Goal: Task Accomplishment & Management: Use online tool/utility

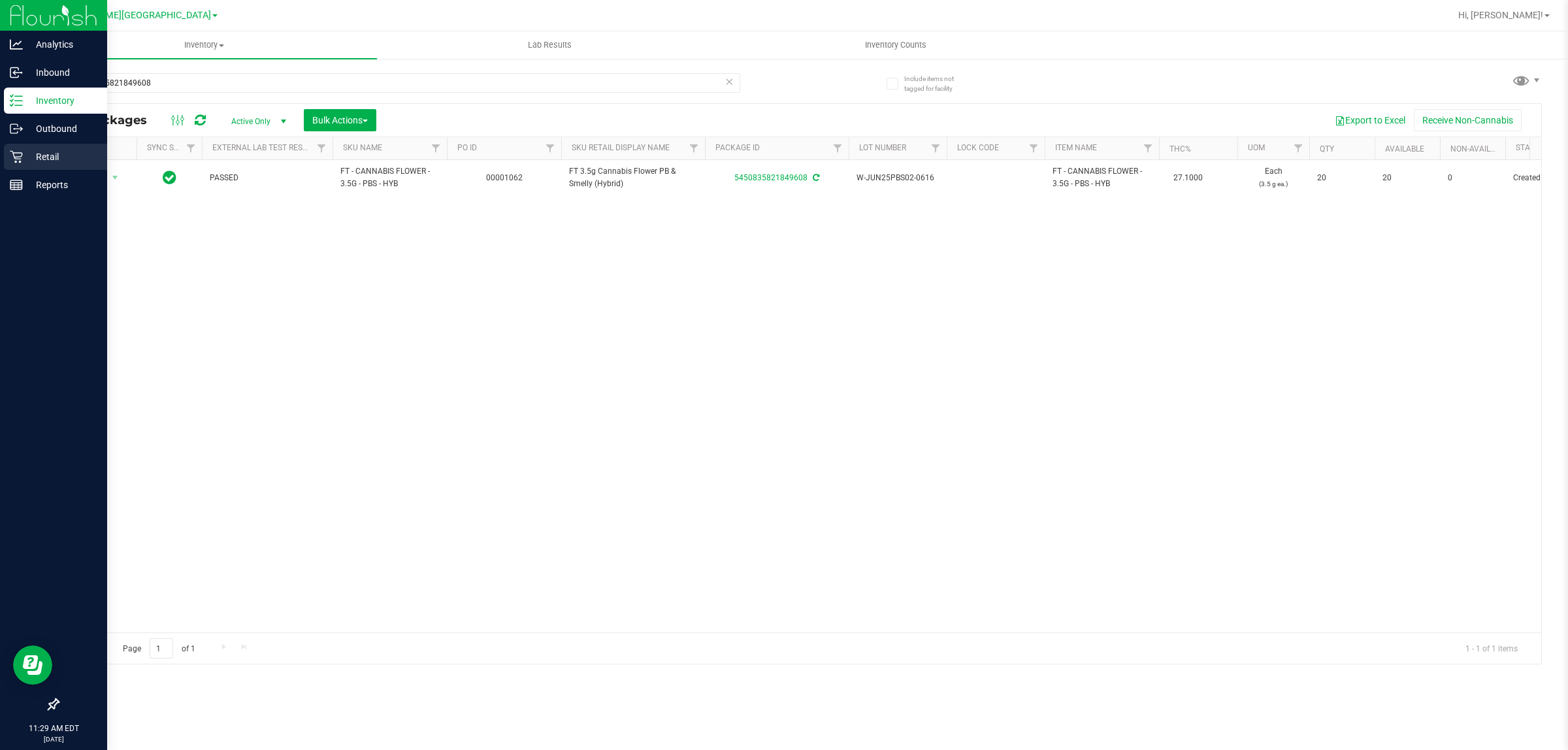
click at [27, 154] on p "Retail" at bounding box center [62, 156] width 78 height 16
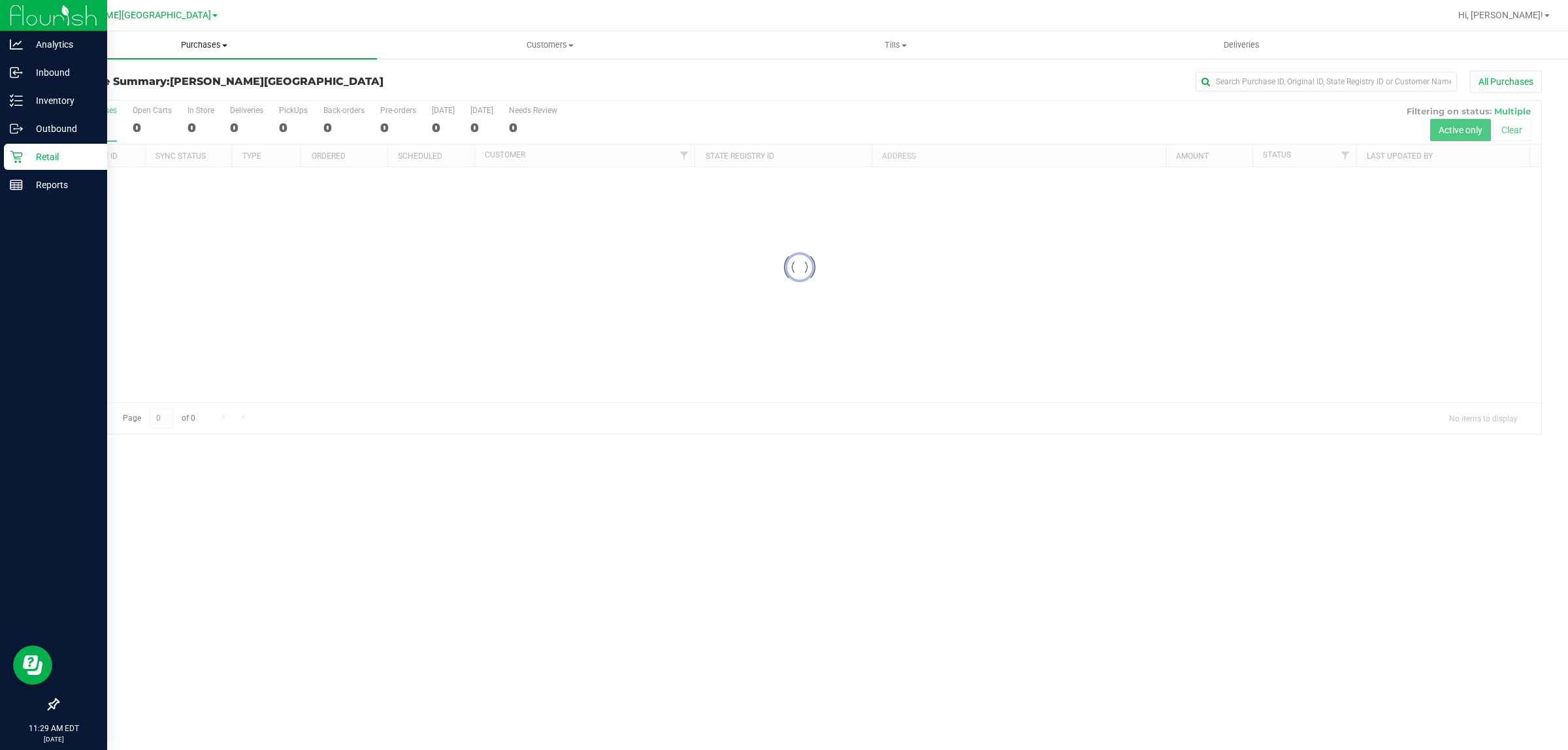
click at [209, 47] on span "Purchases" at bounding box center [204, 45] width 345 height 12
click at [149, 96] on li "Fulfillment" at bounding box center [204, 95] width 345 height 16
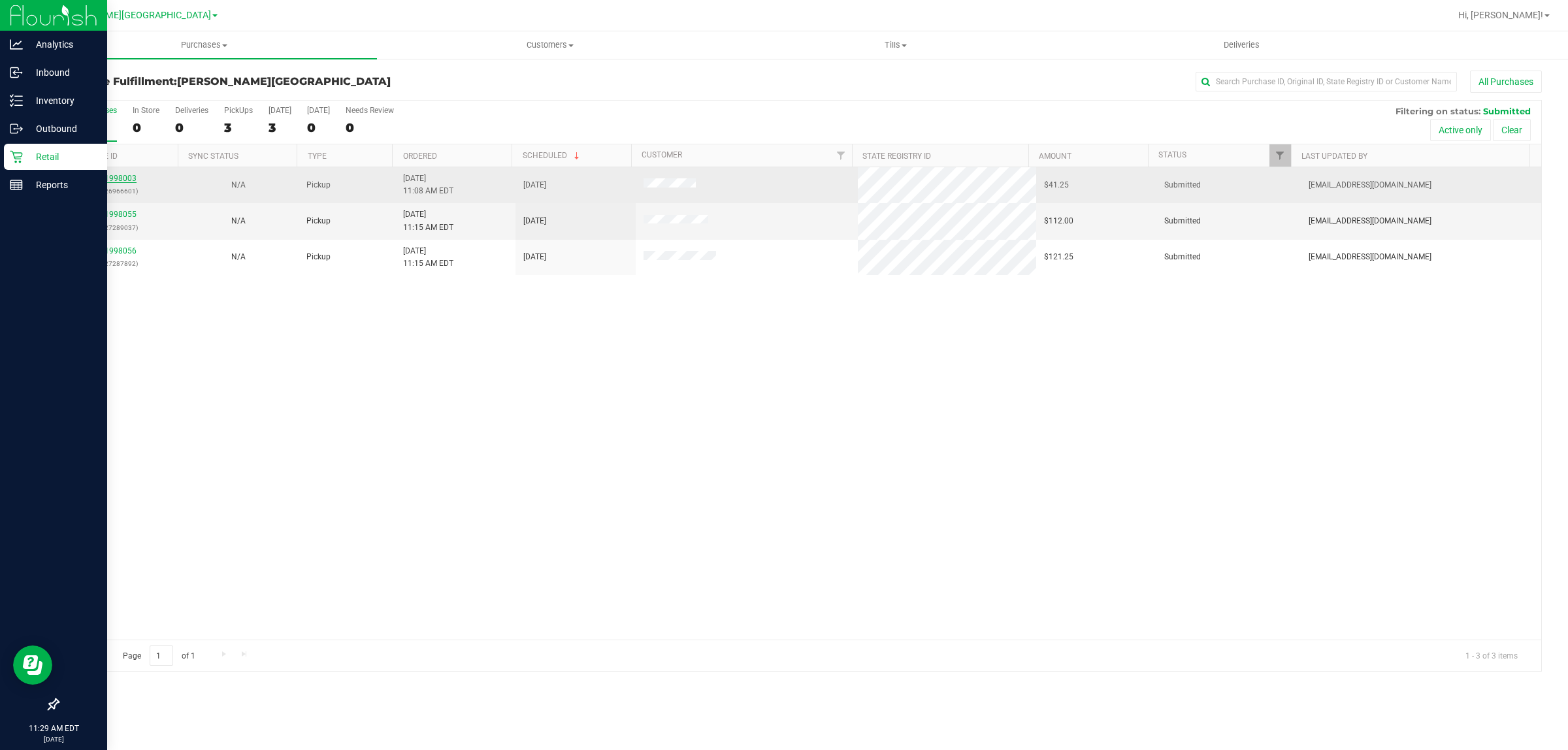
click at [115, 182] on link "11998003" at bounding box center [118, 178] width 37 height 9
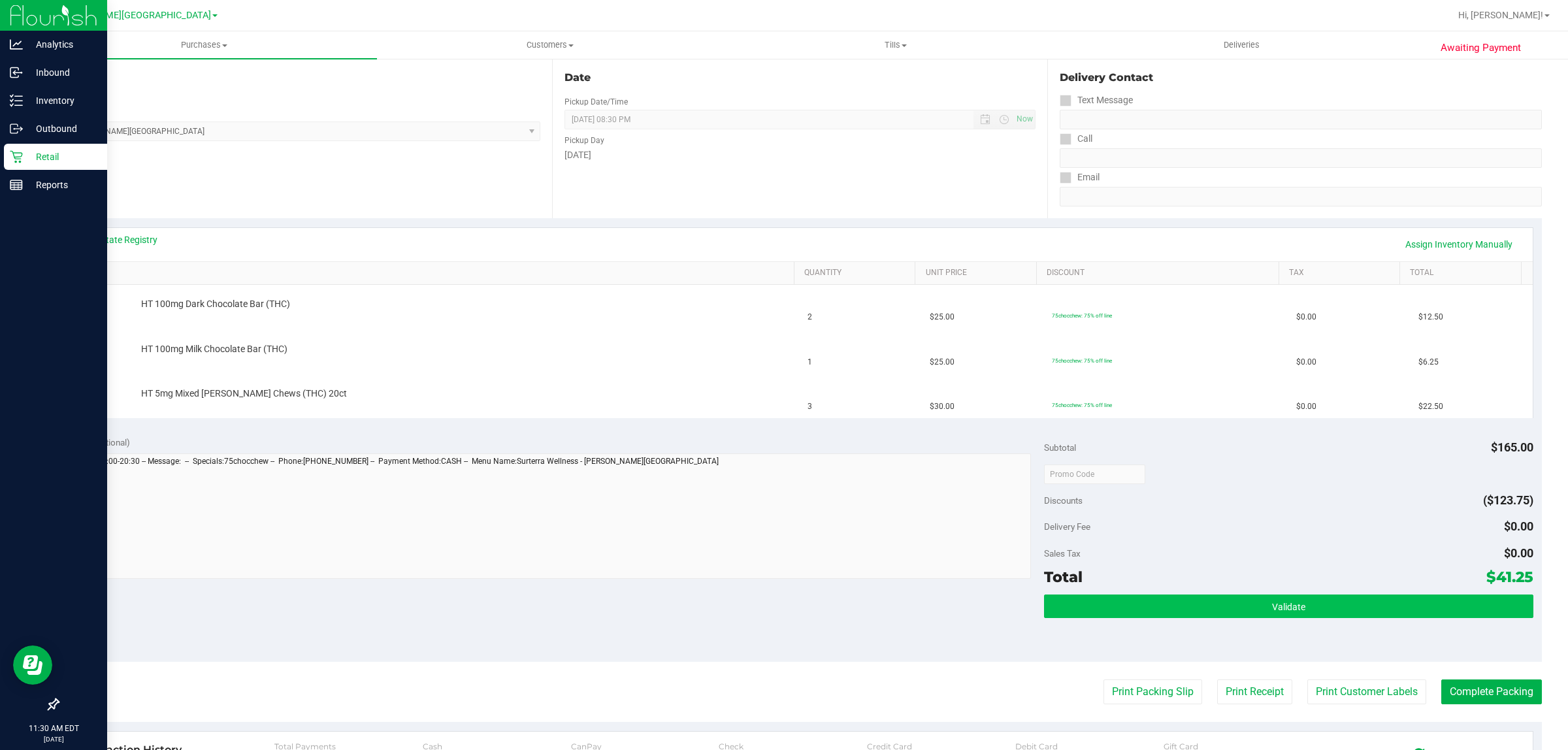
scroll to position [164, 0]
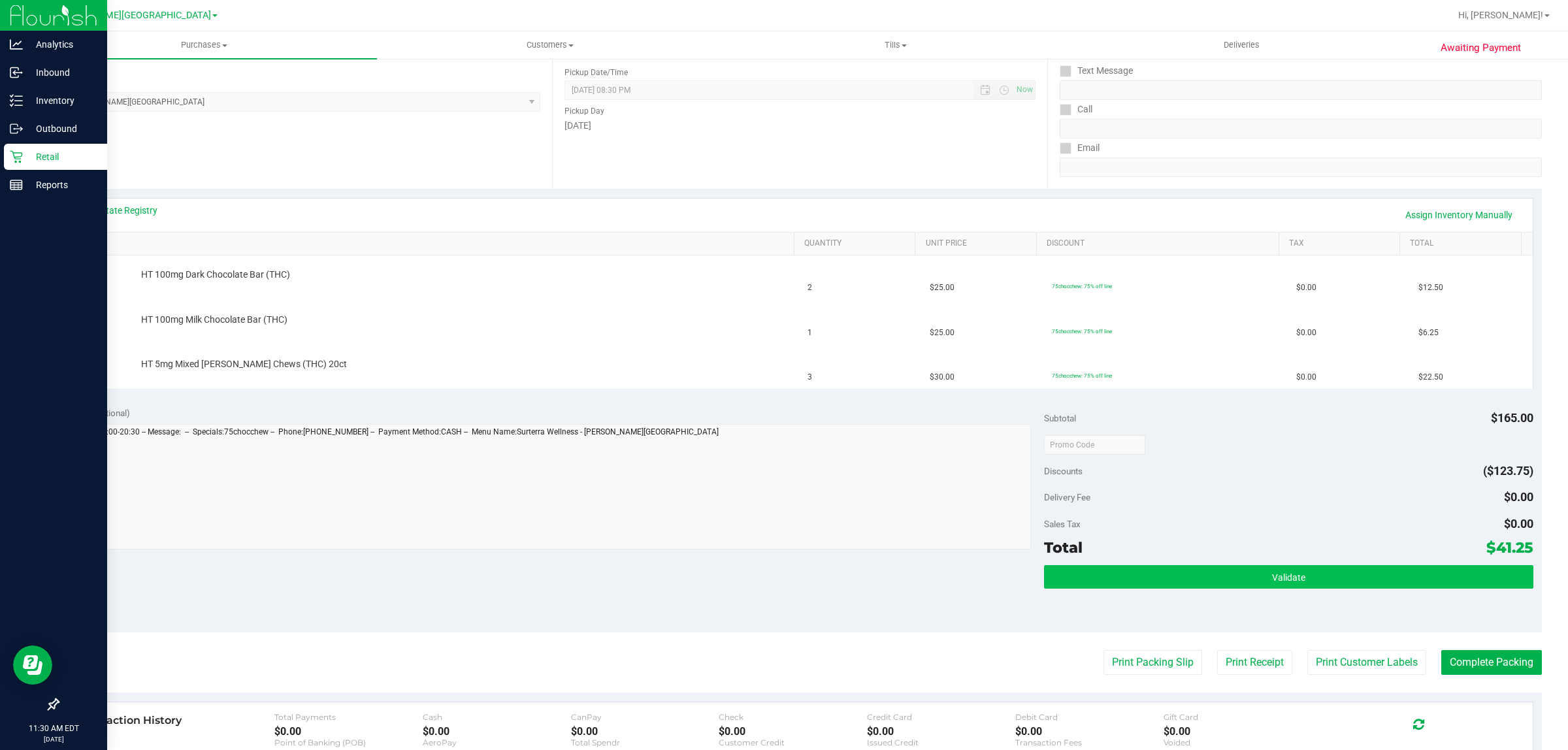
click at [1104, 664] on button "Print Packing Slip" at bounding box center [1153, 663] width 99 height 25
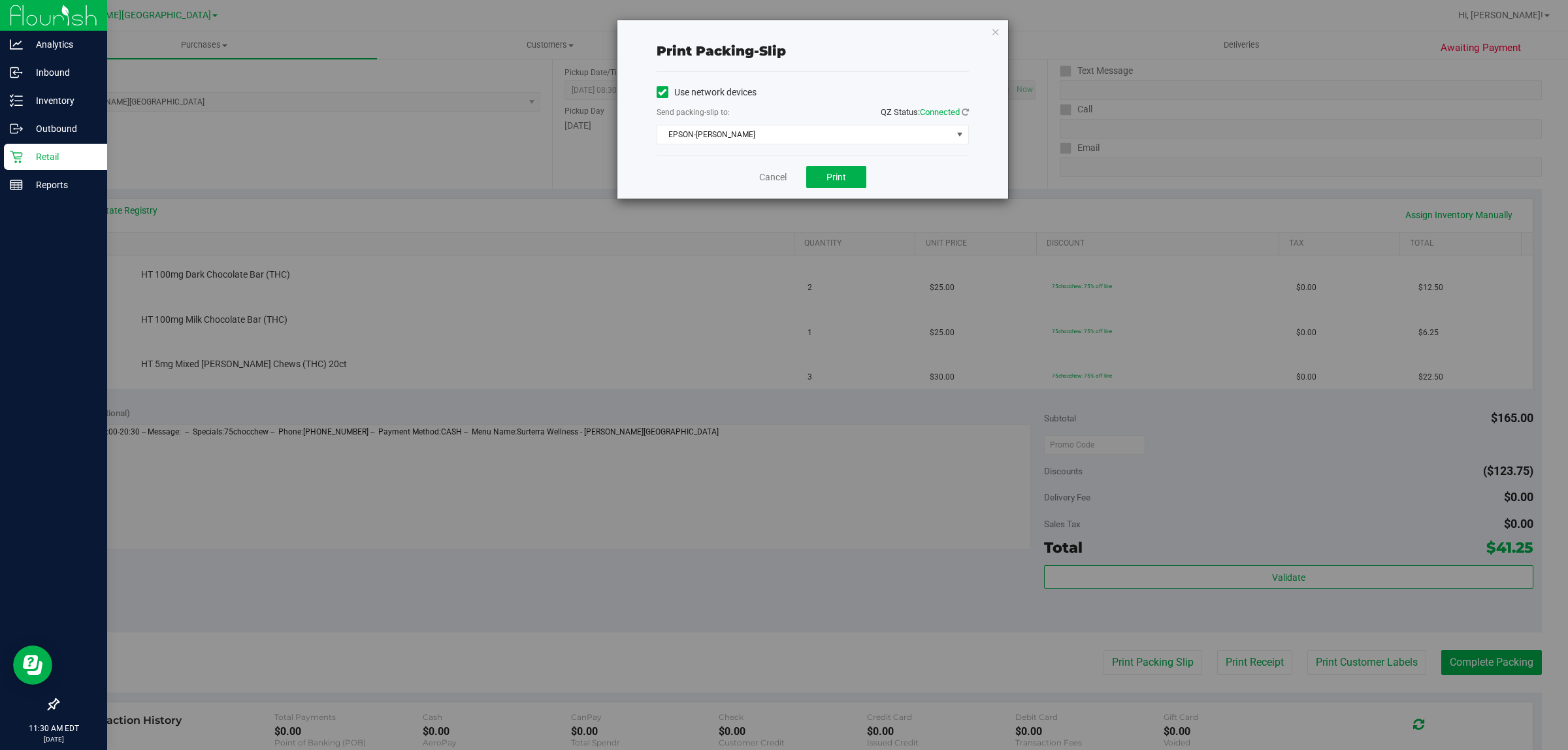
click at [836, 162] on div "Cancel Print" at bounding box center [813, 176] width 312 height 44
click at [841, 175] on span "Print" at bounding box center [836, 177] width 20 height 11
click at [772, 184] on link "Cancel" at bounding box center [772, 177] width 27 height 14
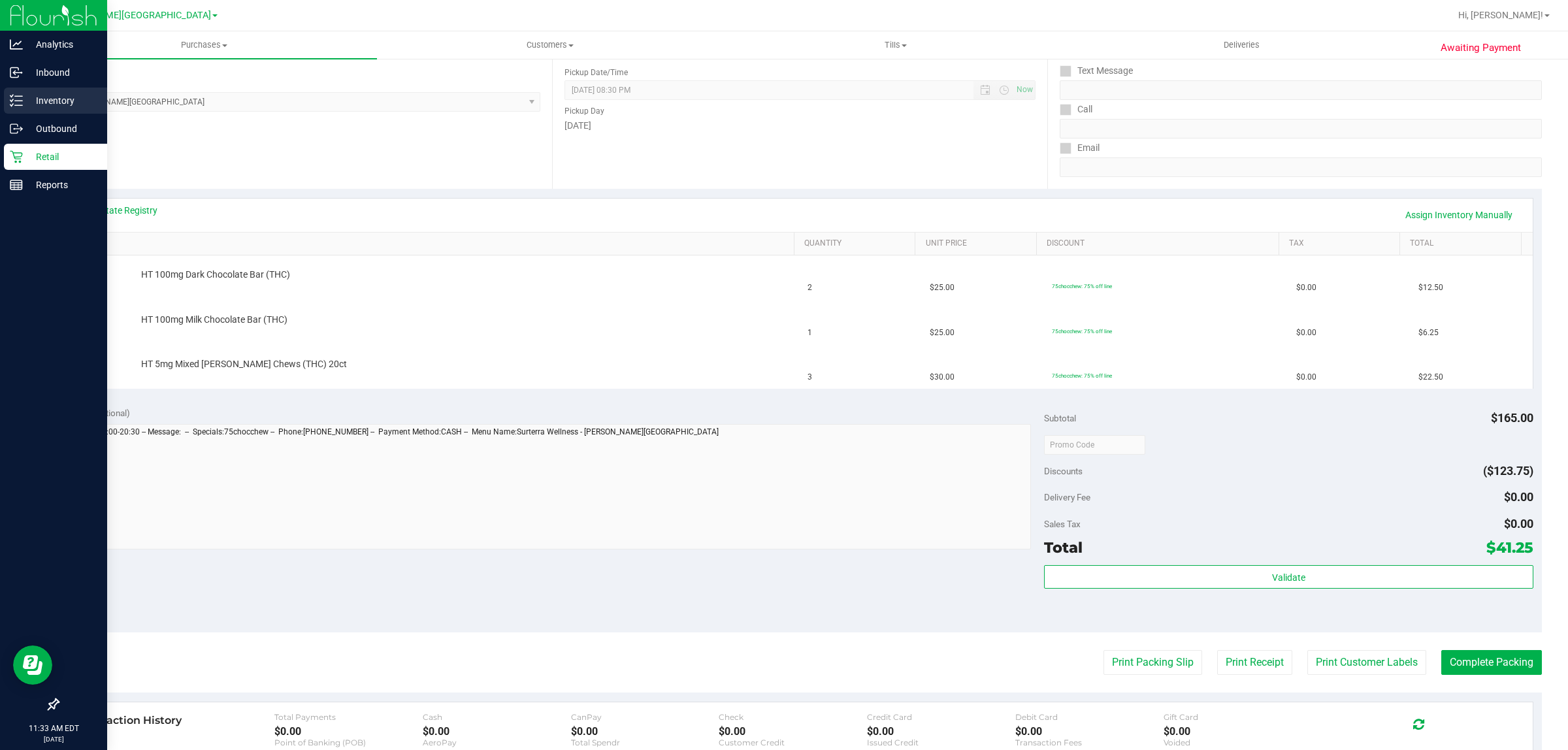
click at [21, 100] on line at bounding box center [18, 100] width 7 height 0
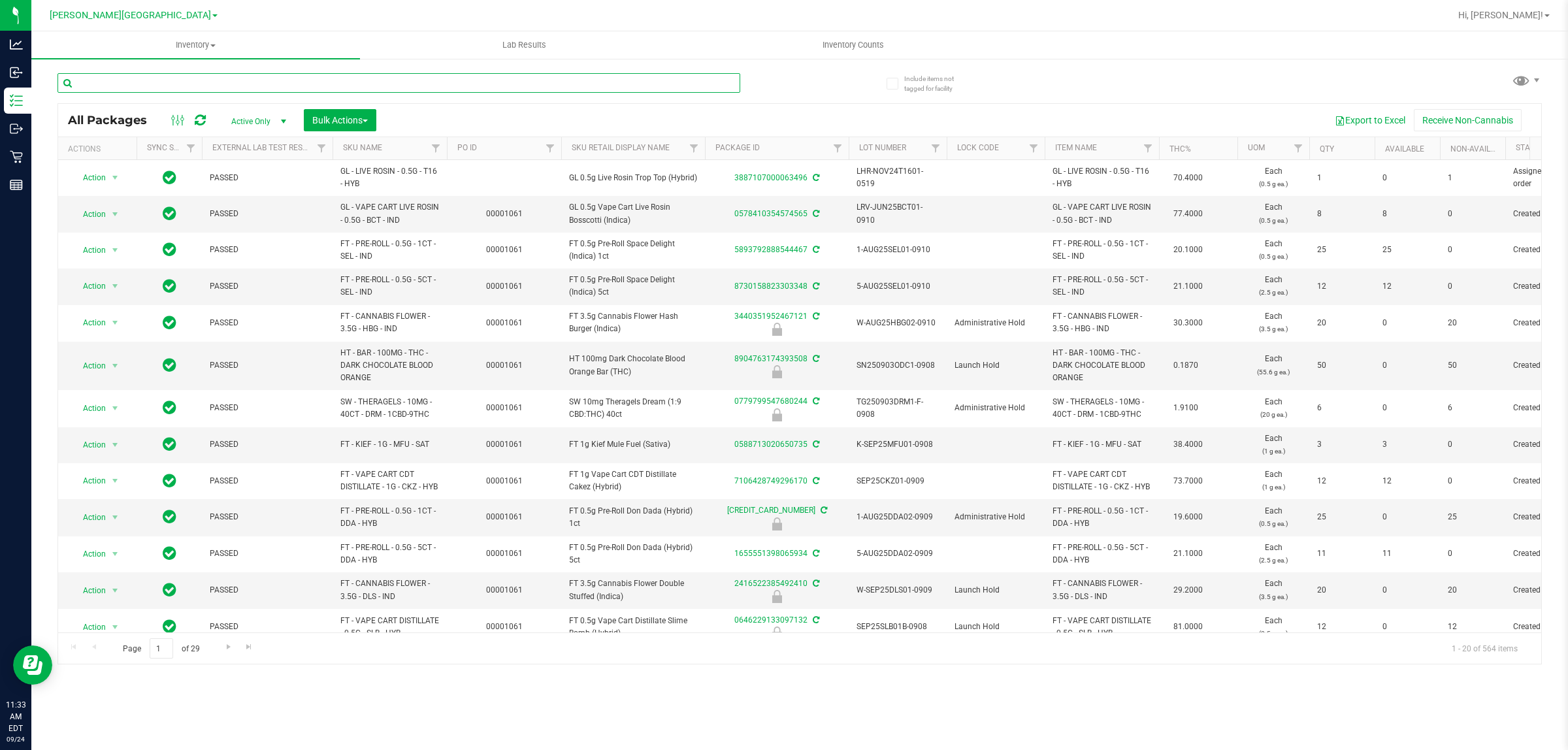
click at [298, 86] on input "text" at bounding box center [399, 83] width 683 height 20
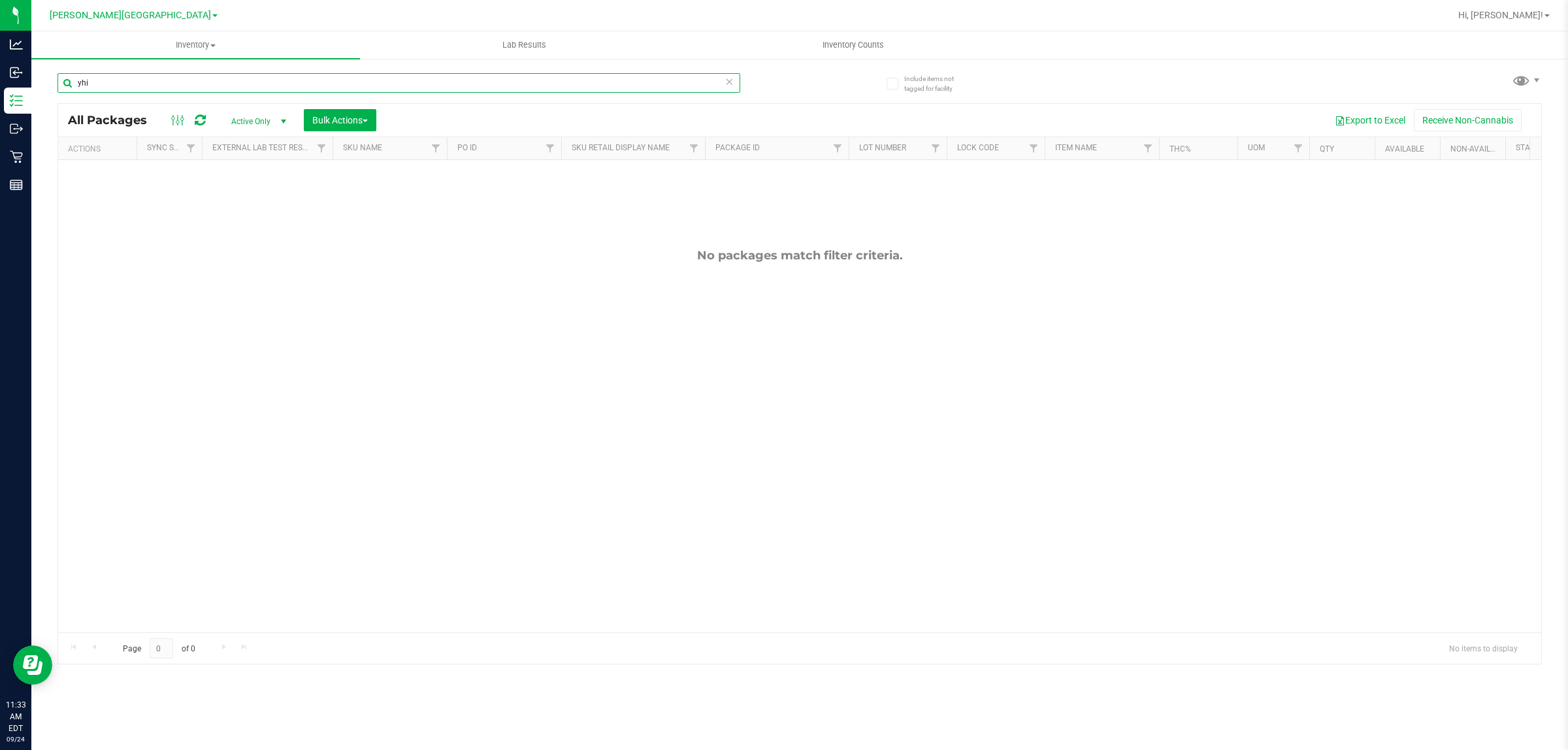
type input "yhi"
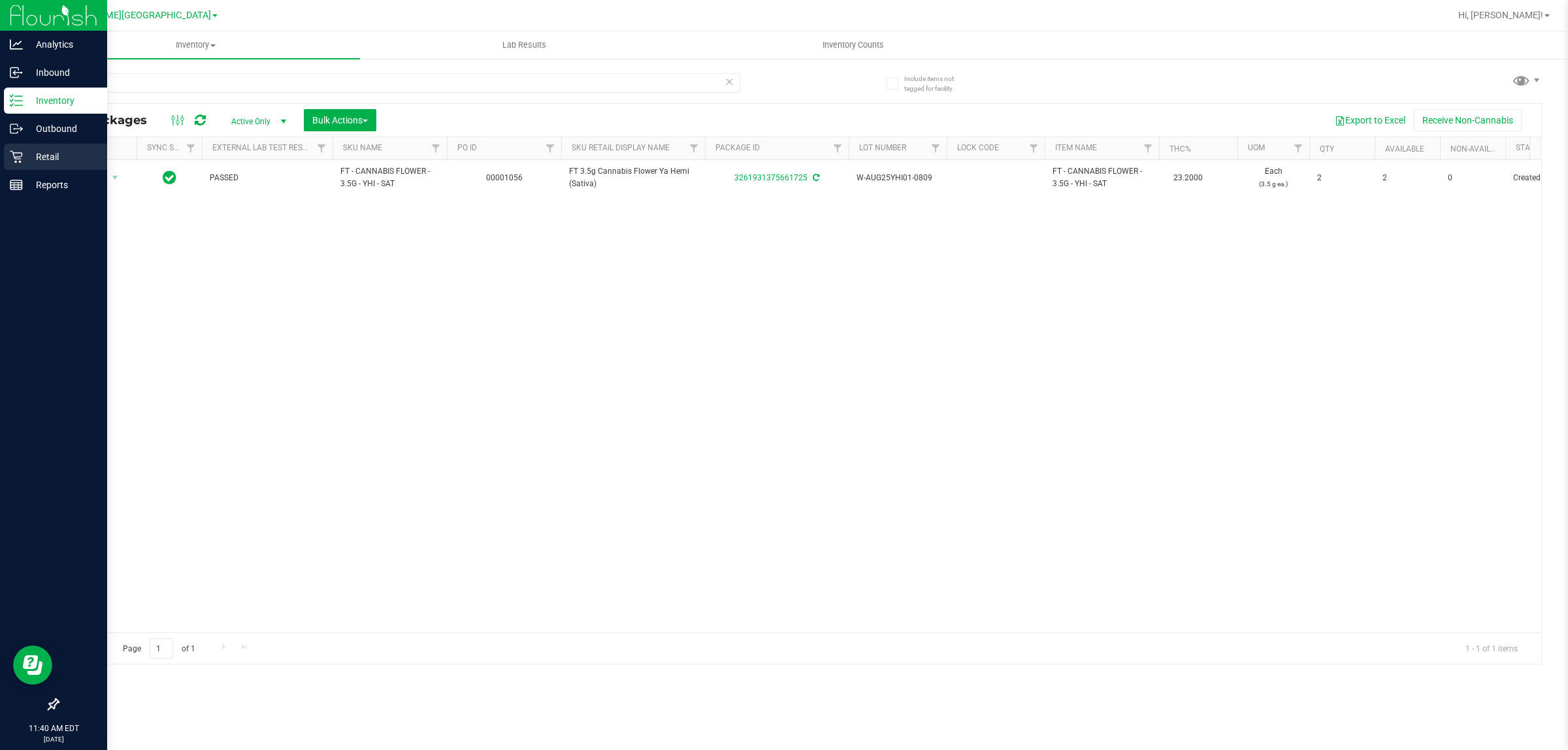
click at [17, 167] on div "Retail" at bounding box center [56, 156] width 103 height 26
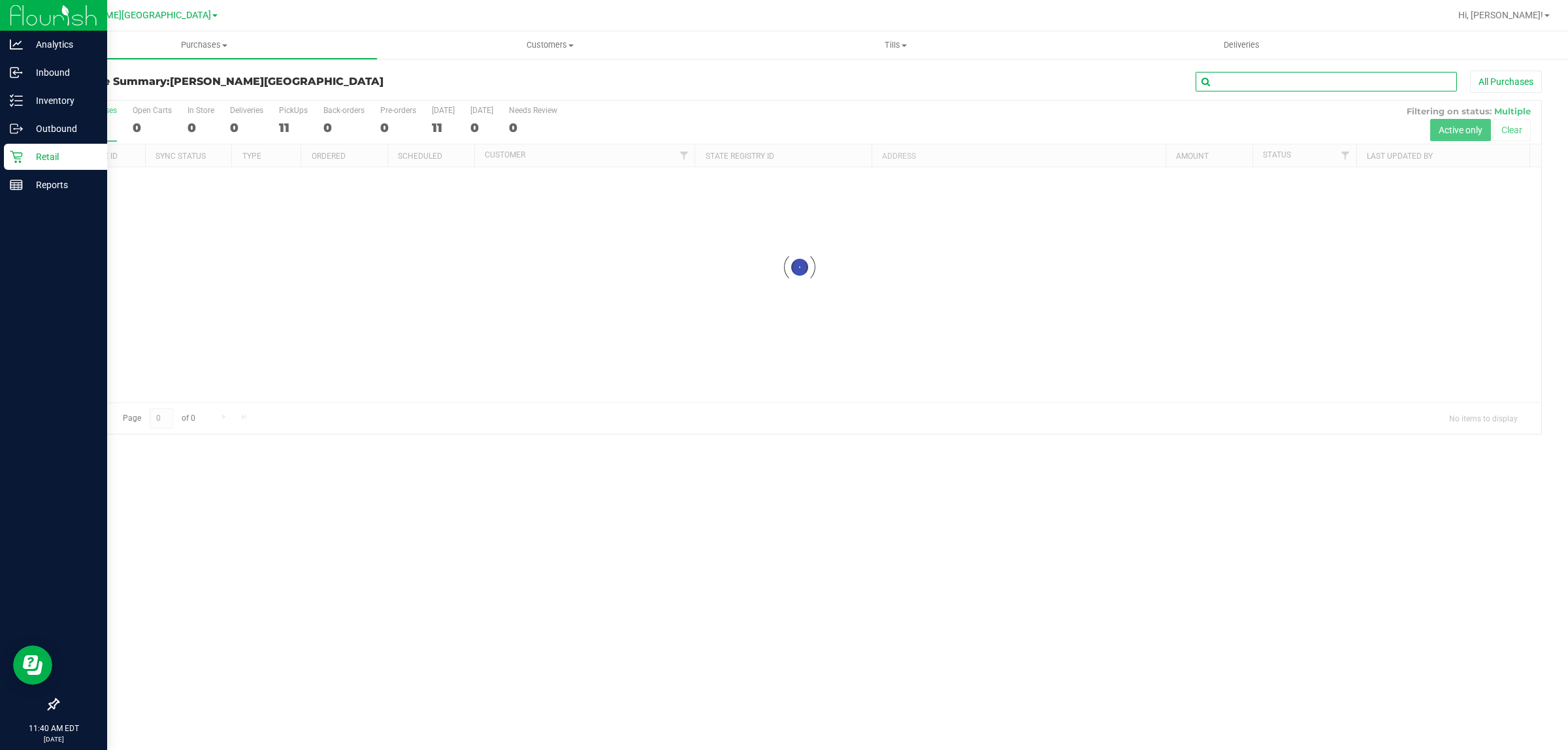
click at [1363, 81] on input "text" at bounding box center [1326, 82] width 262 height 20
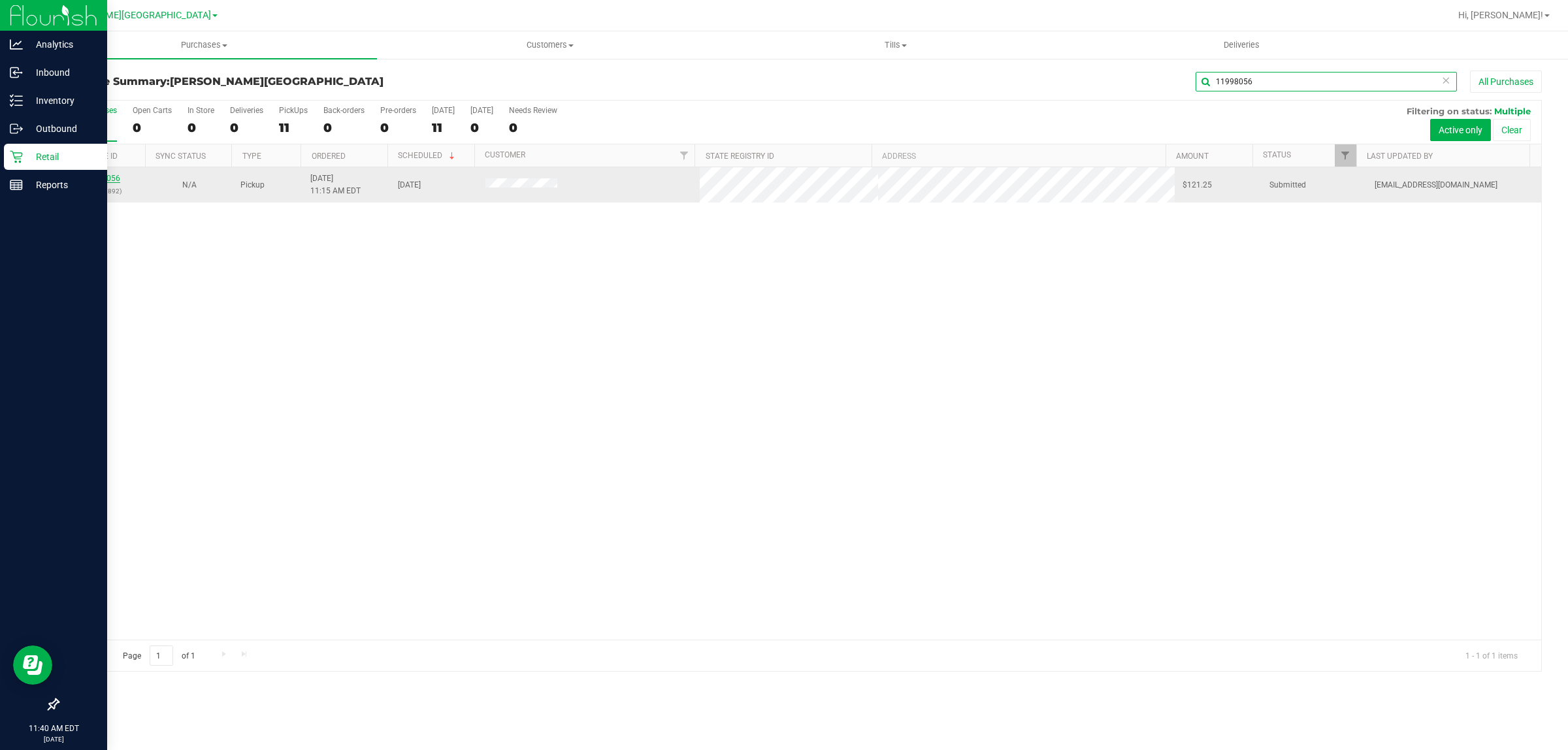
type input "11998056"
click at [105, 180] on link "11998056" at bounding box center [102, 178] width 37 height 9
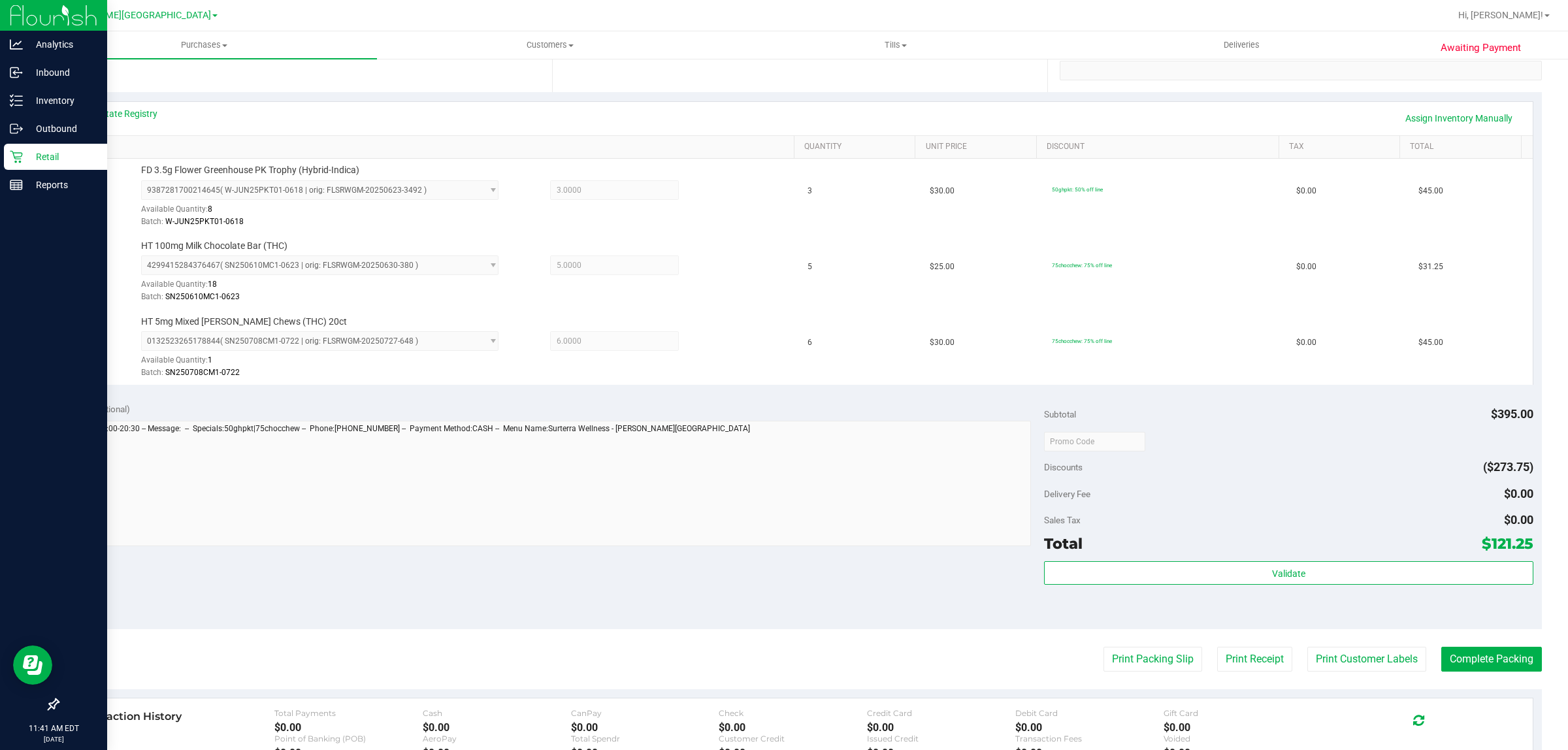
scroll to position [326, 0]
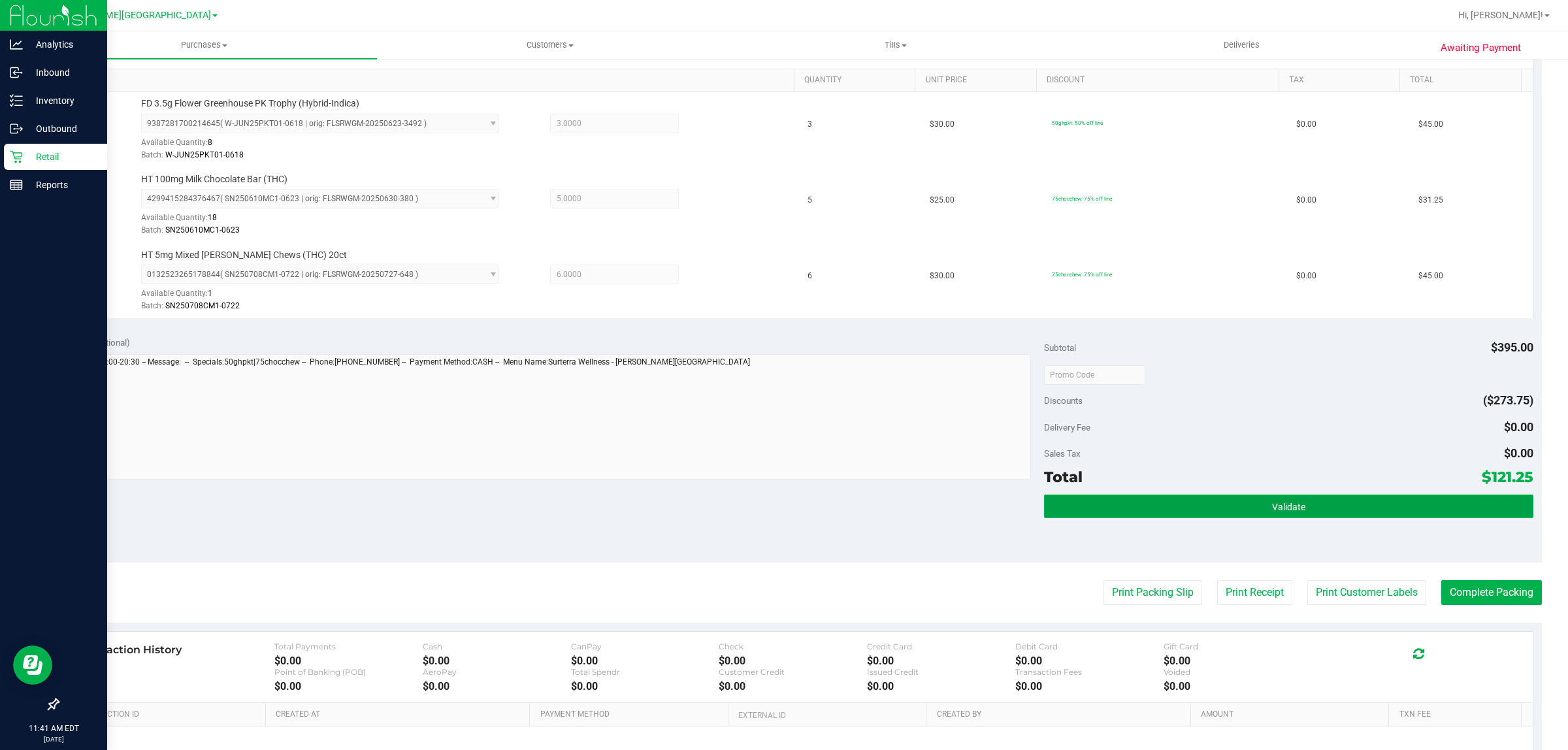
click at [1298, 495] on button "Validate" at bounding box center [1288, 507] width 489 height 23
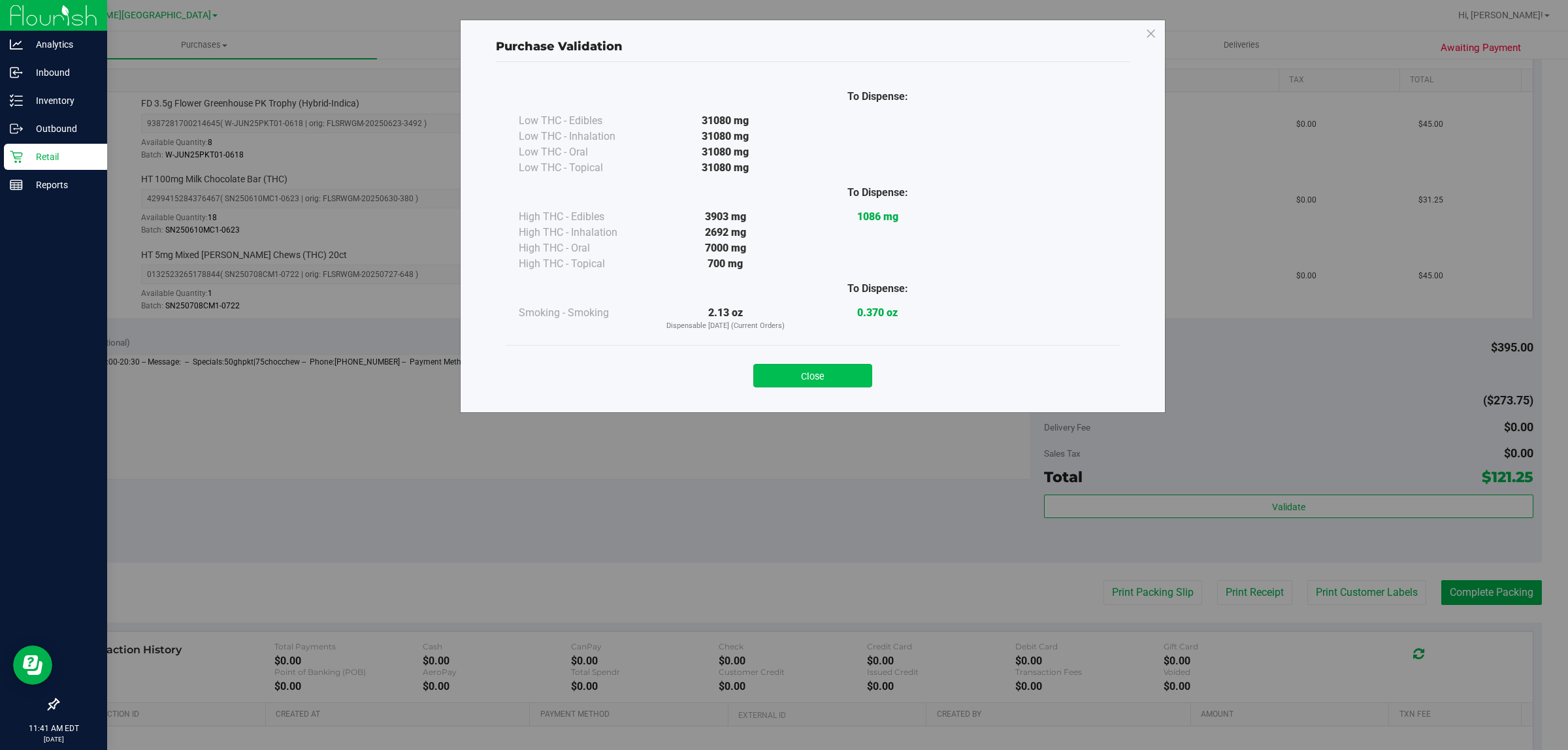
click at [838, 382] on button "Close" at bounding box center [812, 375] width 119 height 23
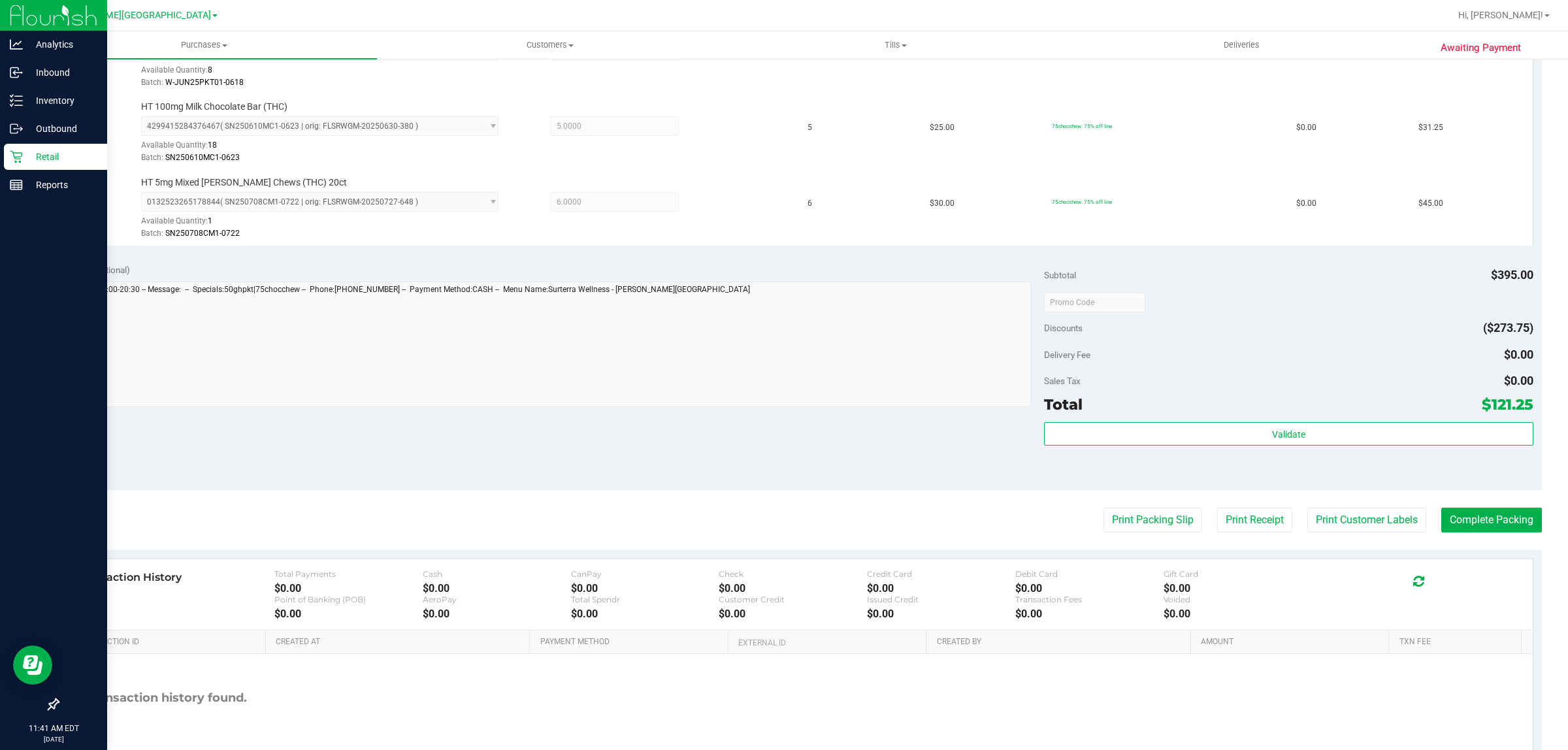
scroll to position [469, 0]
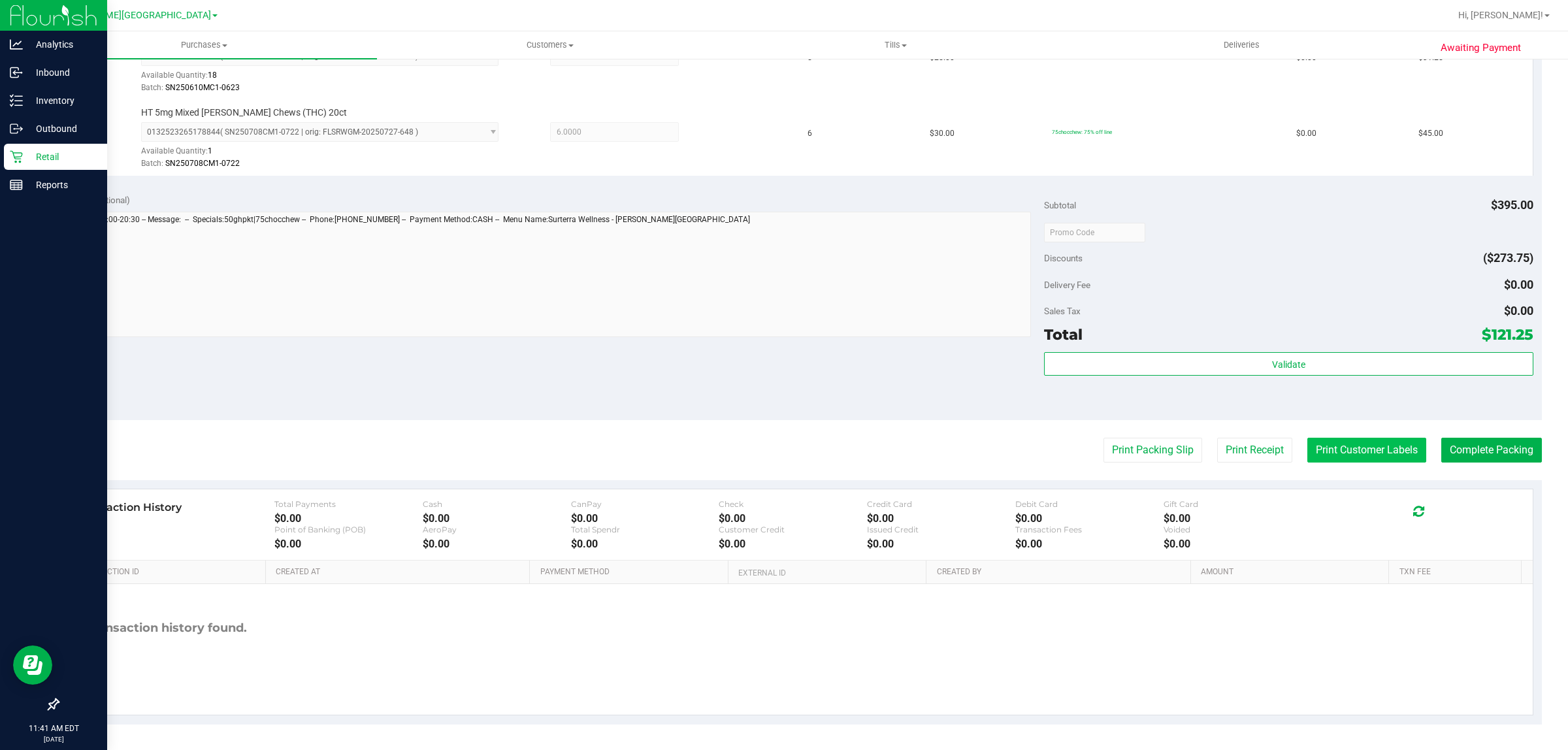
click at [1372, 449] on button "Print Customer Labels" at bounding box center [1366, 450] width 119 height 25
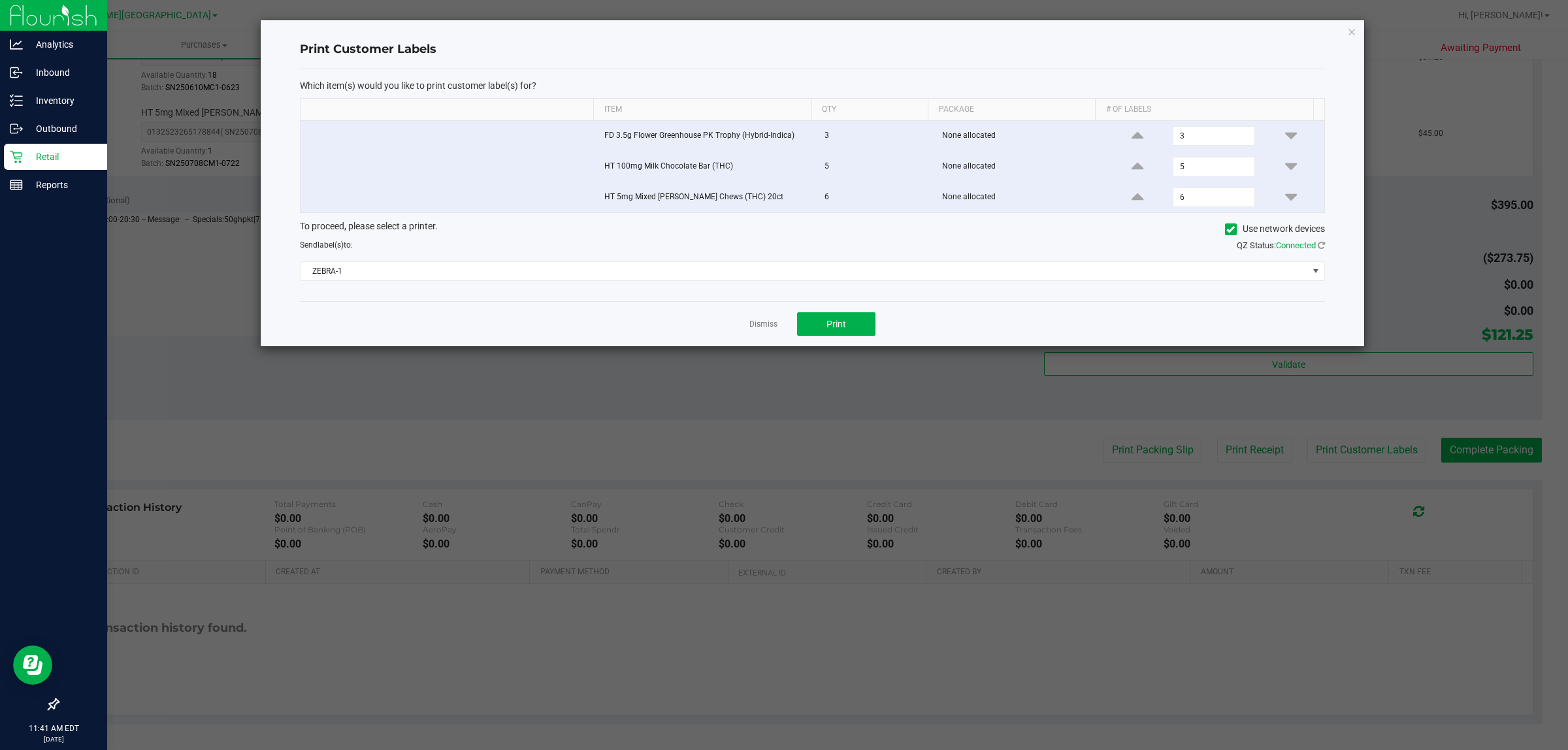
click at [844, 344] on div "Dismiss Print" at bounding box center [812, 324] width 1026 height 45
click at [850, 321] on button "Print" at bounding box center [836, 324] width 78 height 23
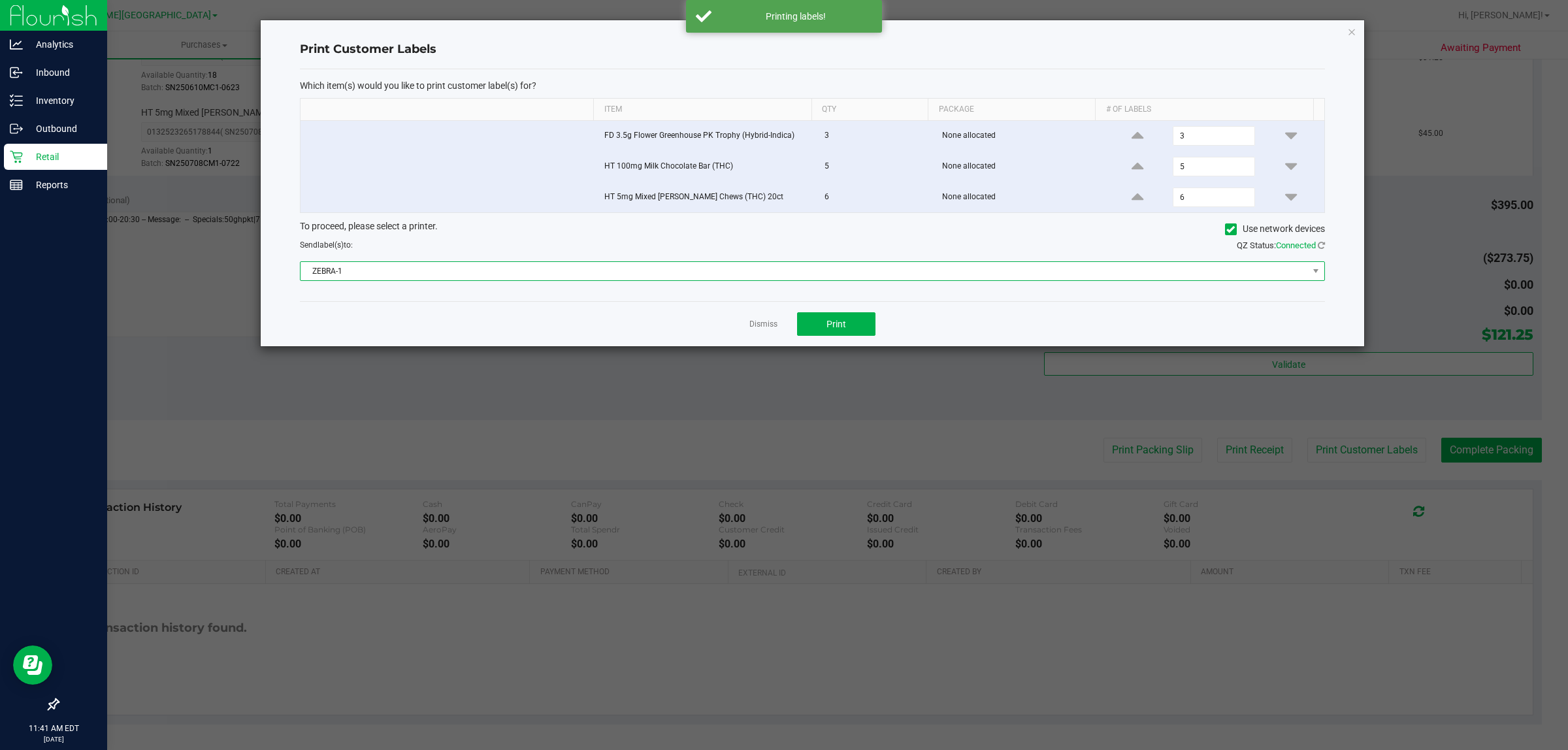
click at [829, 276] on span "ZEBRA-1" at bounding box center [804, 272] width 1007 height 18
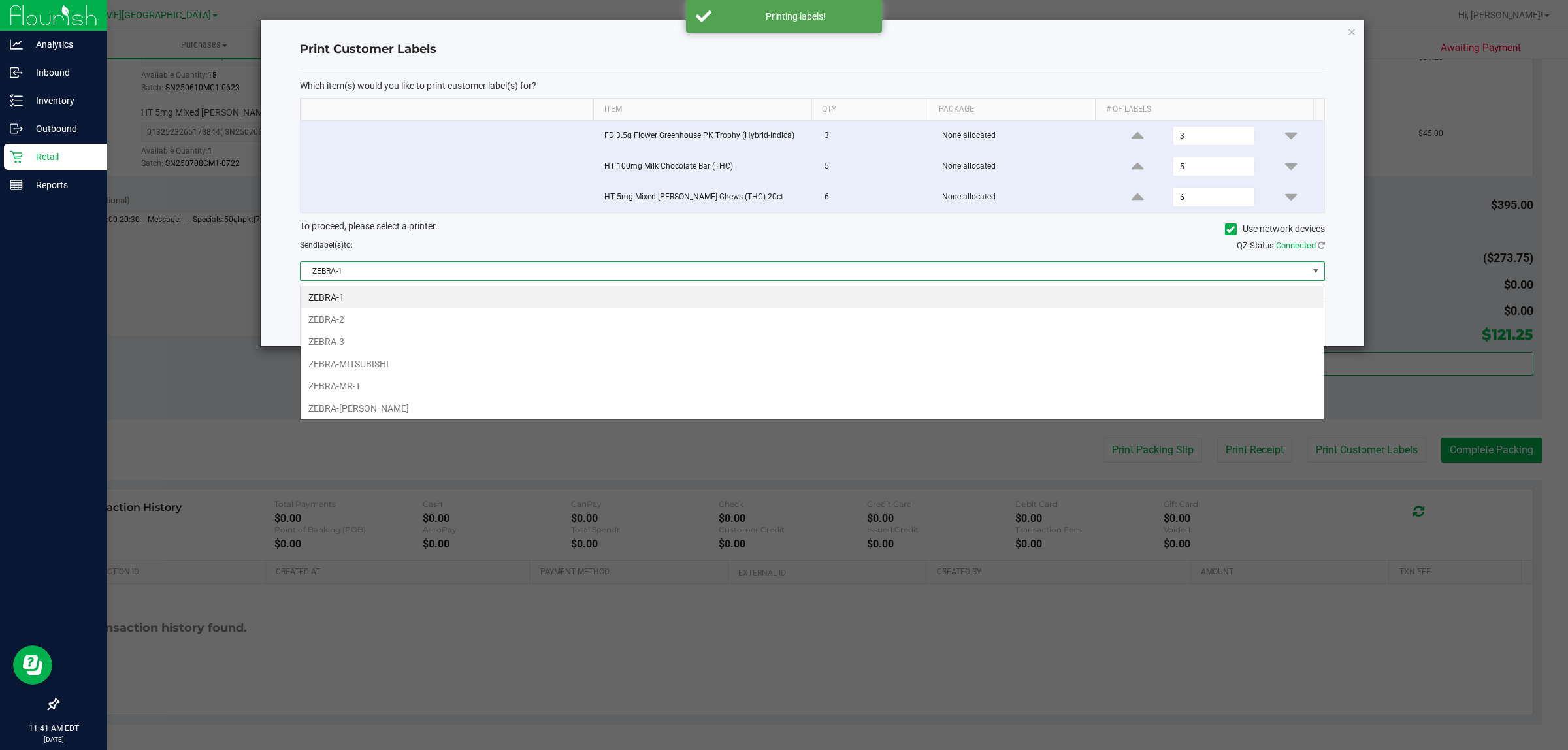
scroll to position [20, 1025]
click at [583, 410] on li "ZEBRA-[PERSON_NAME]" at bounding box center [812, 408] width 1023 height 22
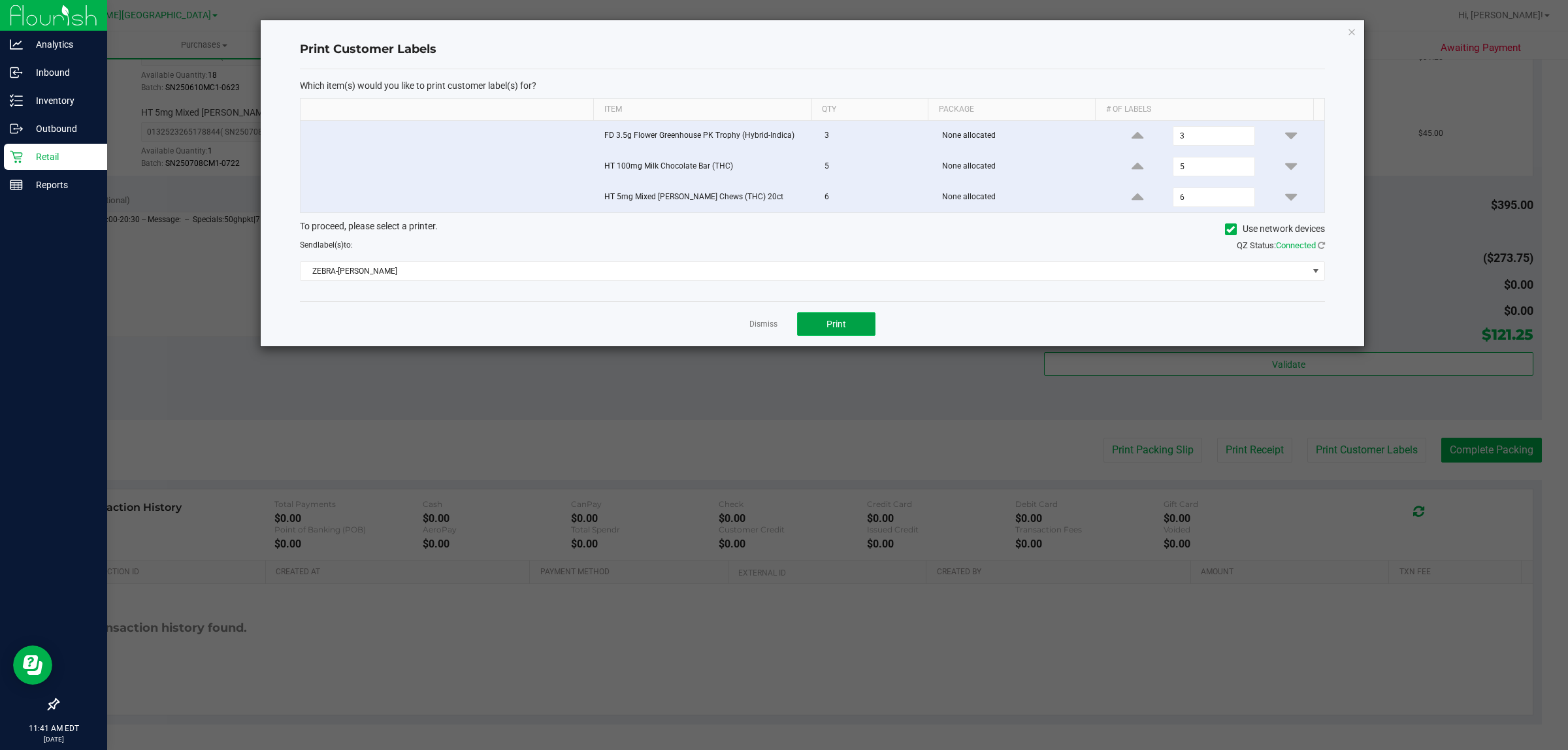
click at [873, 325] on button "Print" at bounding box center [836, 324] width 78 height 23
click at [768, 330] on link "Dismiss" at bounding box center [763, 324] width 28 height 11
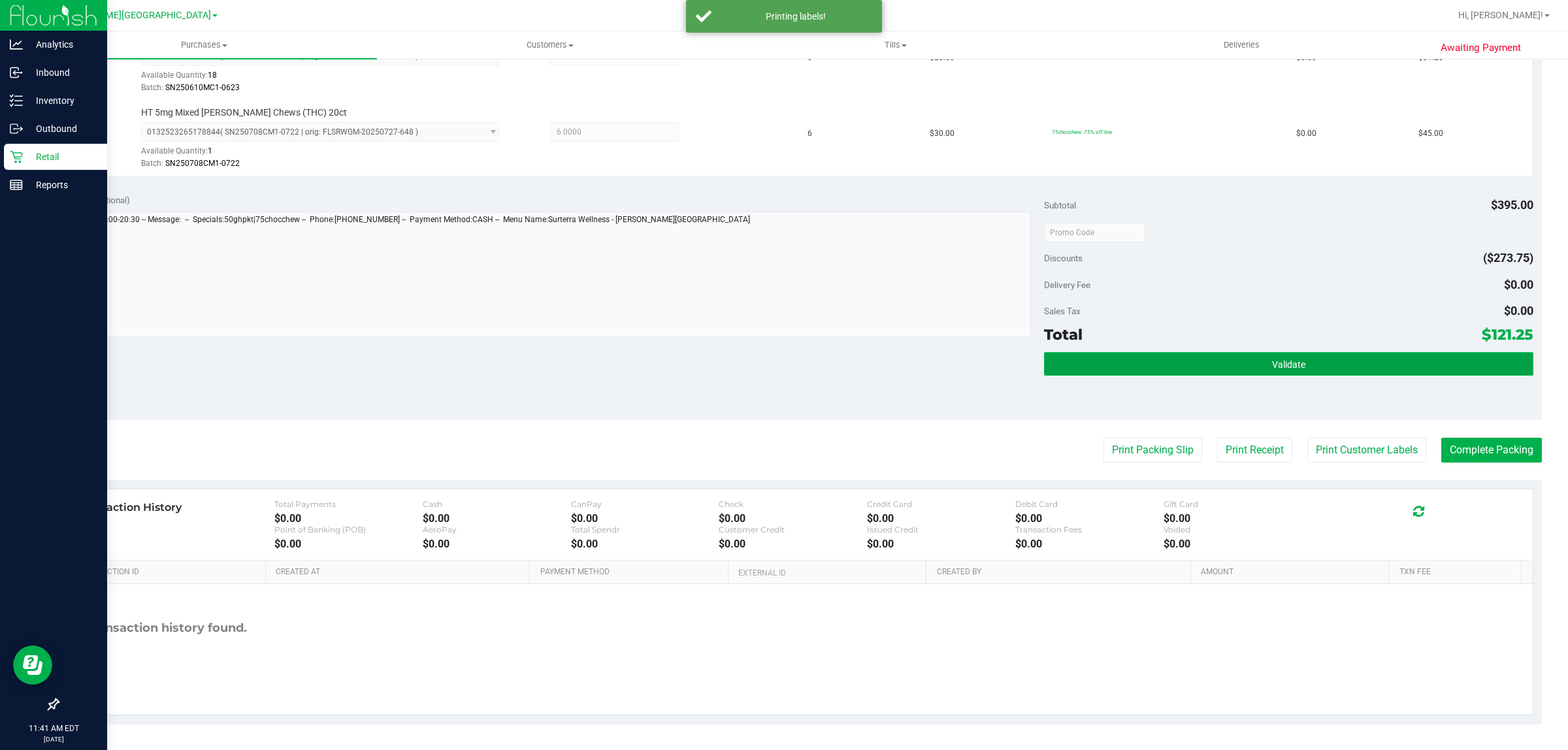
click at [1335, 360] on button "Validate" at bounding box center [1288, 364] width 489 height 23
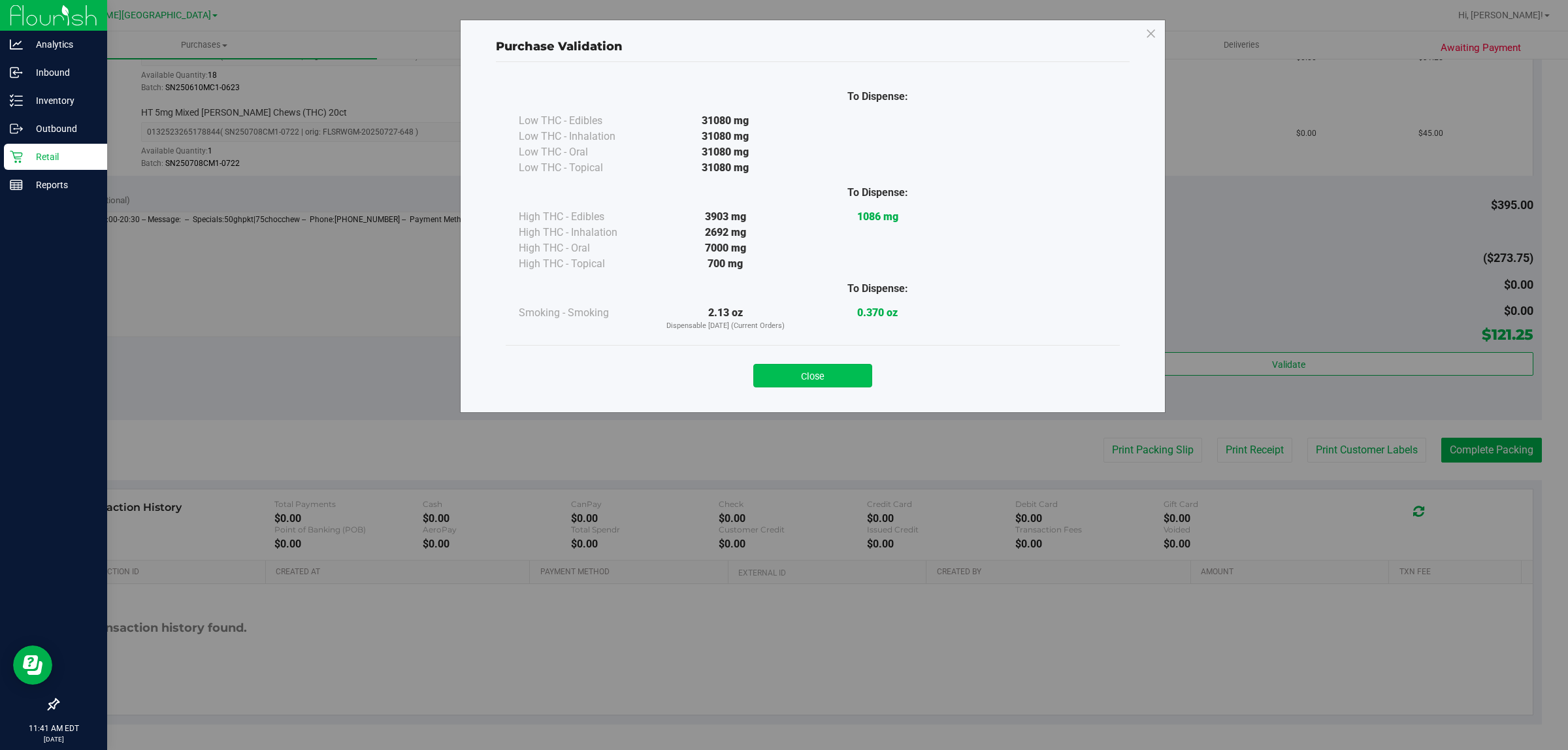
click at [843, 368] on button "Close" at bounding box center [812, 375] width 119 height 23
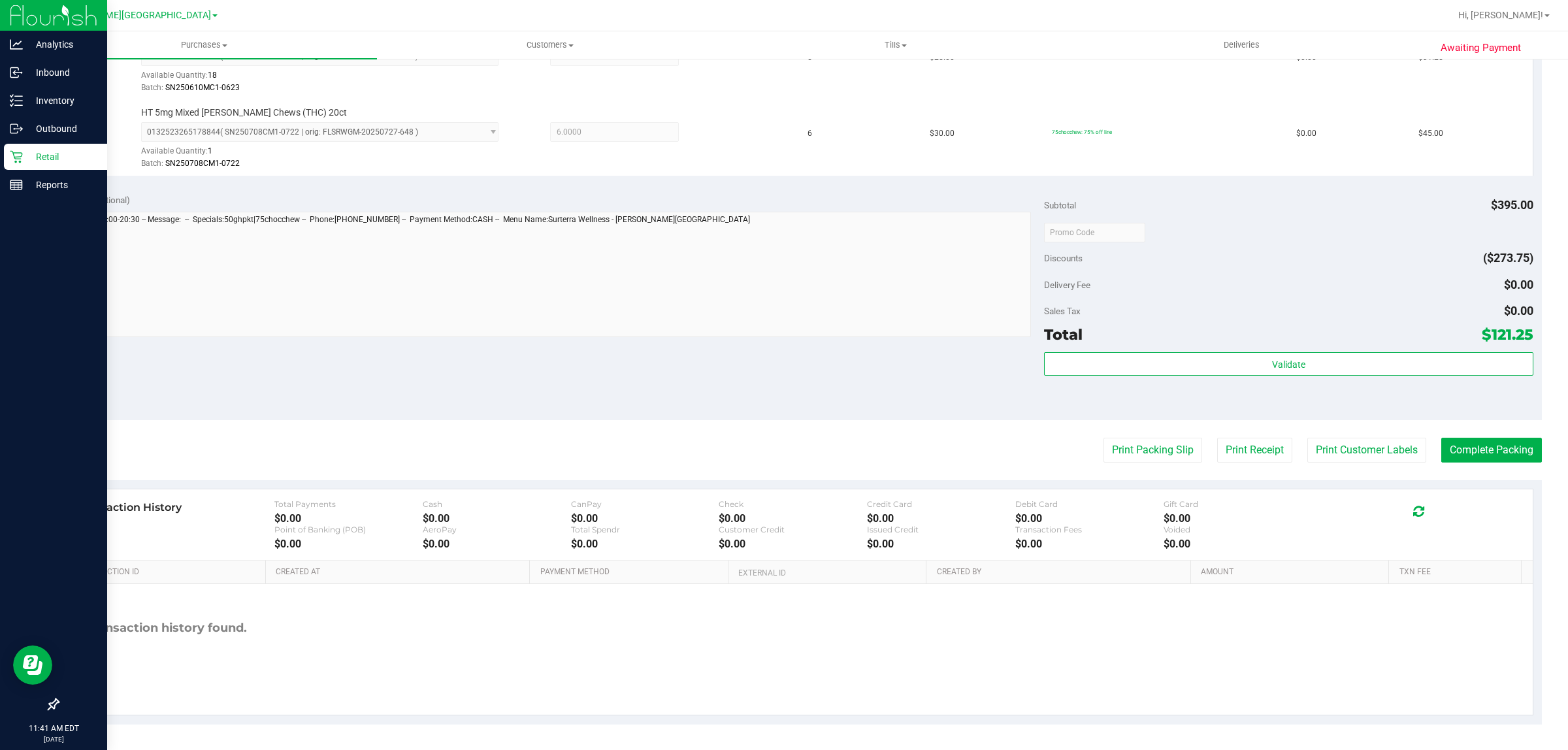
click at [822, 387] on div "Notes (optional) Subtotal $395.00 Discounts ($273.75) Delivery Fee $0.00 Sales …" at bounding box center [800, 302] width 1485 height 235
click at [1488, 461] on button "Complete Packing" at bounding box center [1492, 450] width 100 height 25
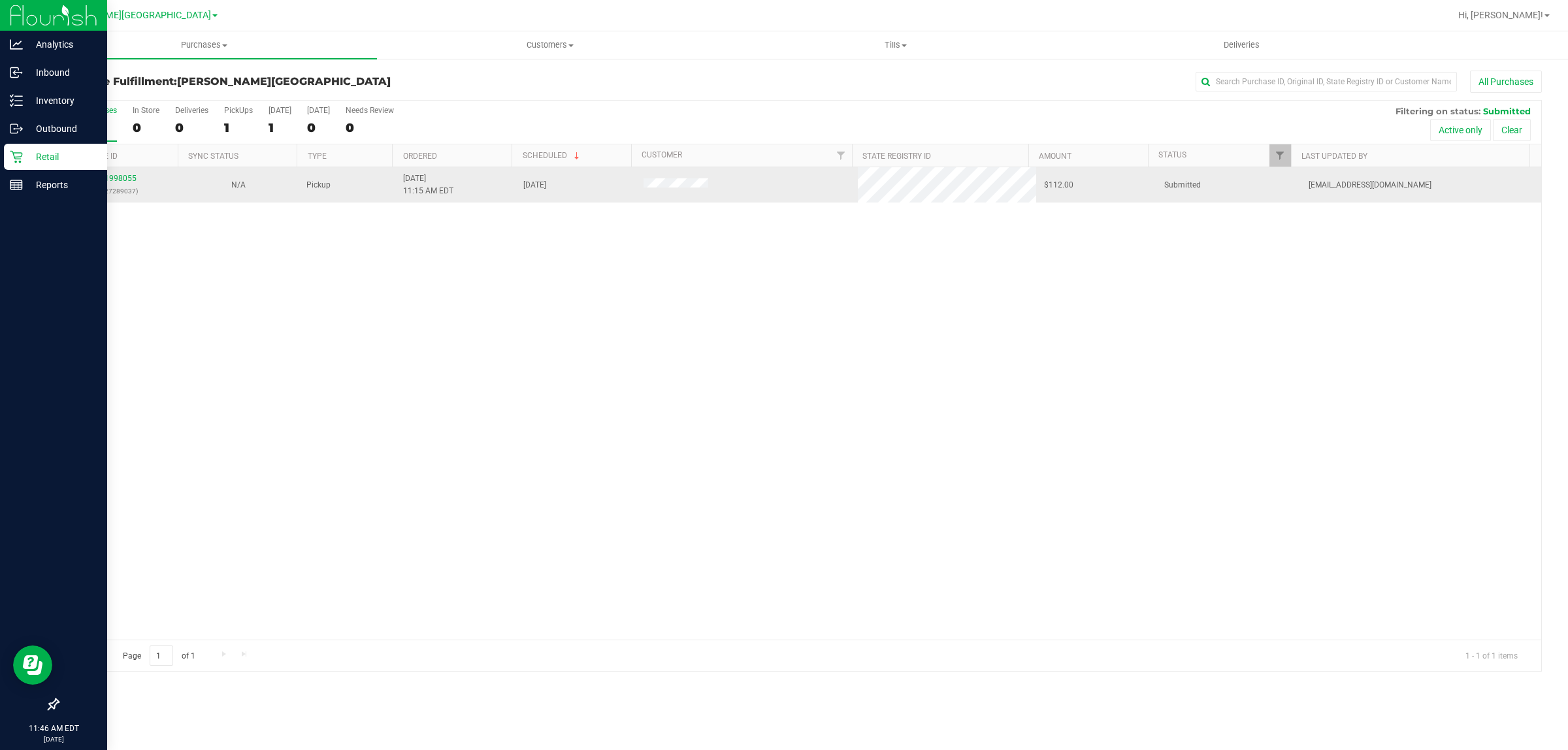
click at [99, 170] on td "11998055 (327289037)" at bounding box center [118, 184] width 120 height 35
click at [108, 175] on link "11998055" at bounding box center [118, 178] width 37 height 9
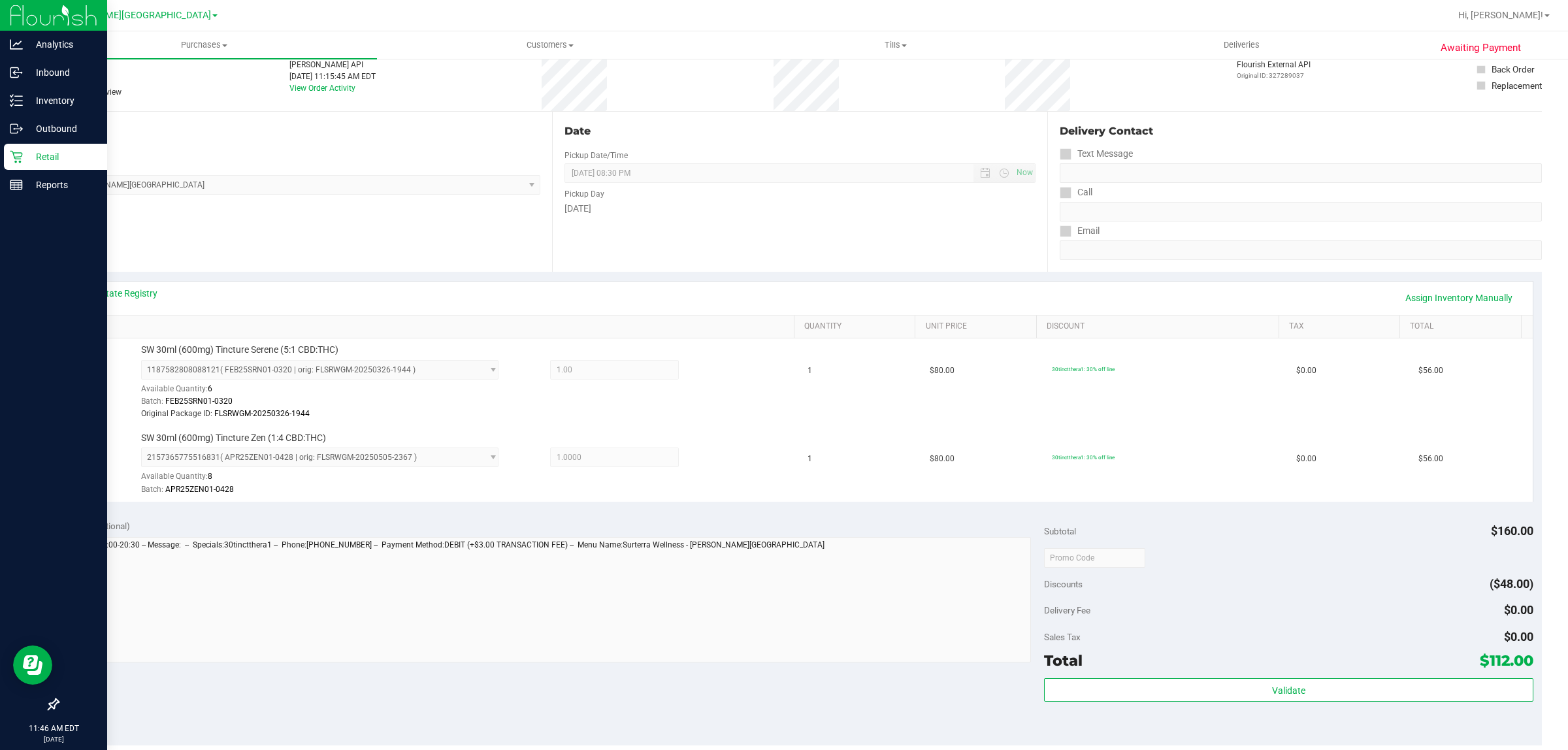
scroll to position [245, 0]
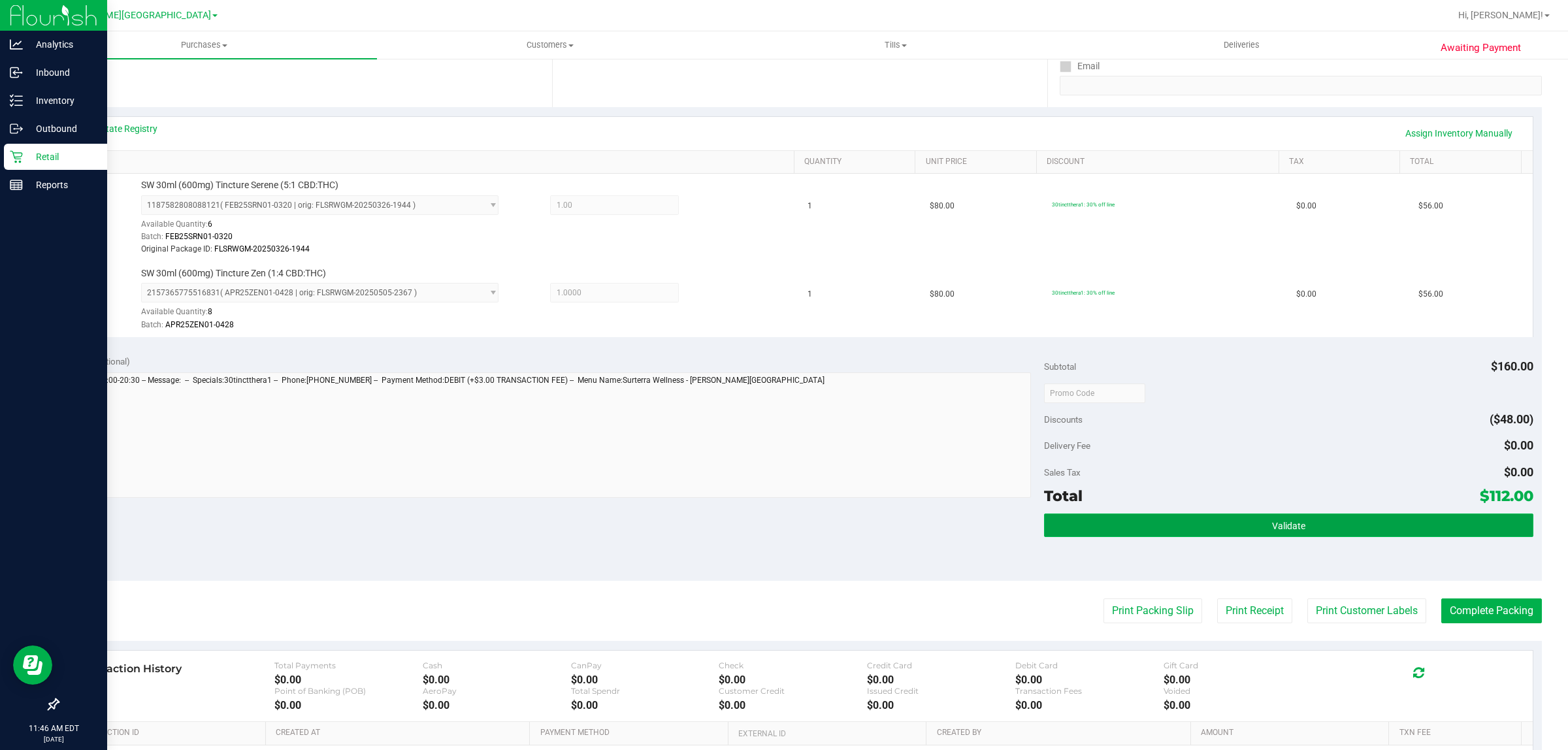
click at [1218, 520] on button "Validate" at bounding box center [1288, 525] width 489 height 23
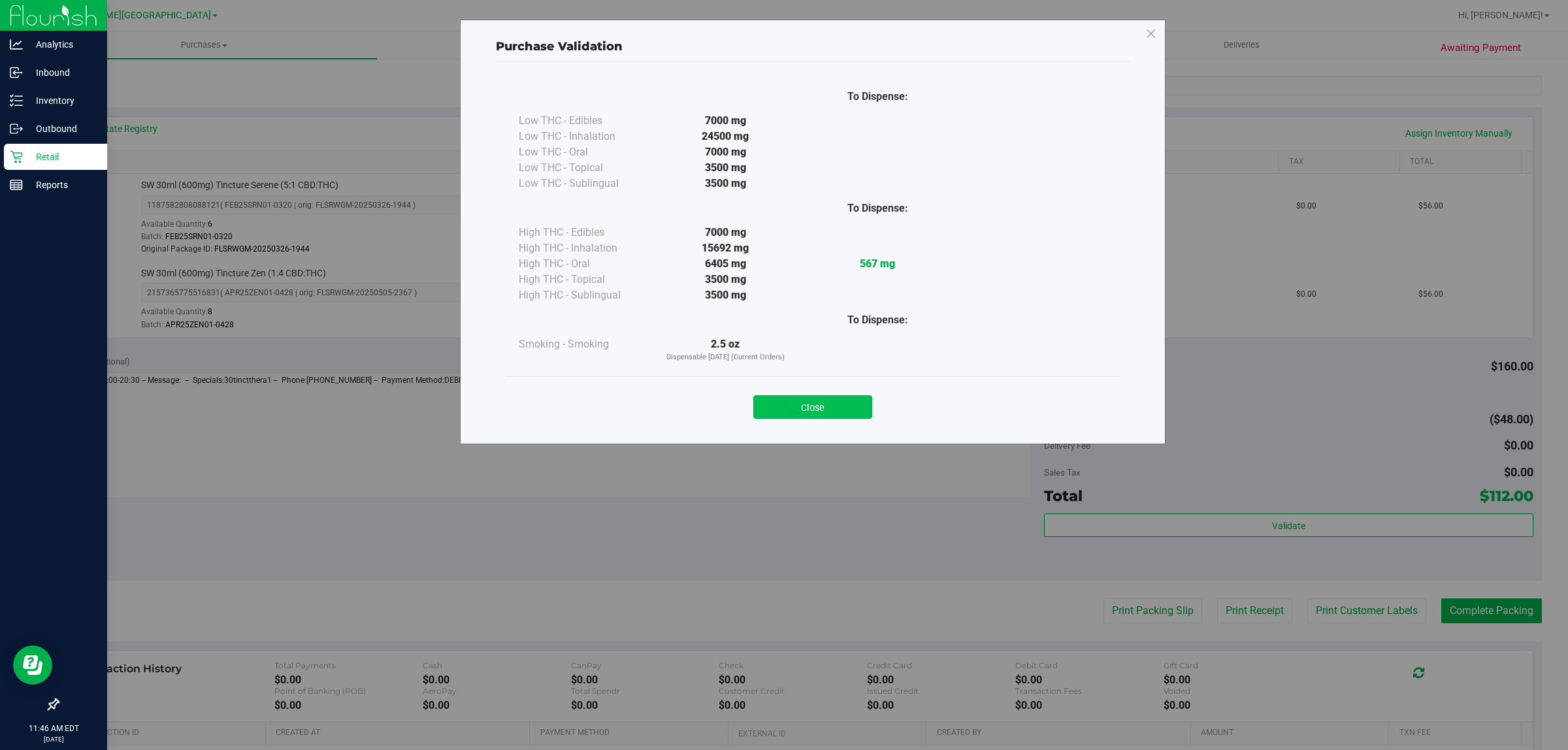
click at [814, 406] on button "Close" at bounding box center [812, 407] width 119 height 23
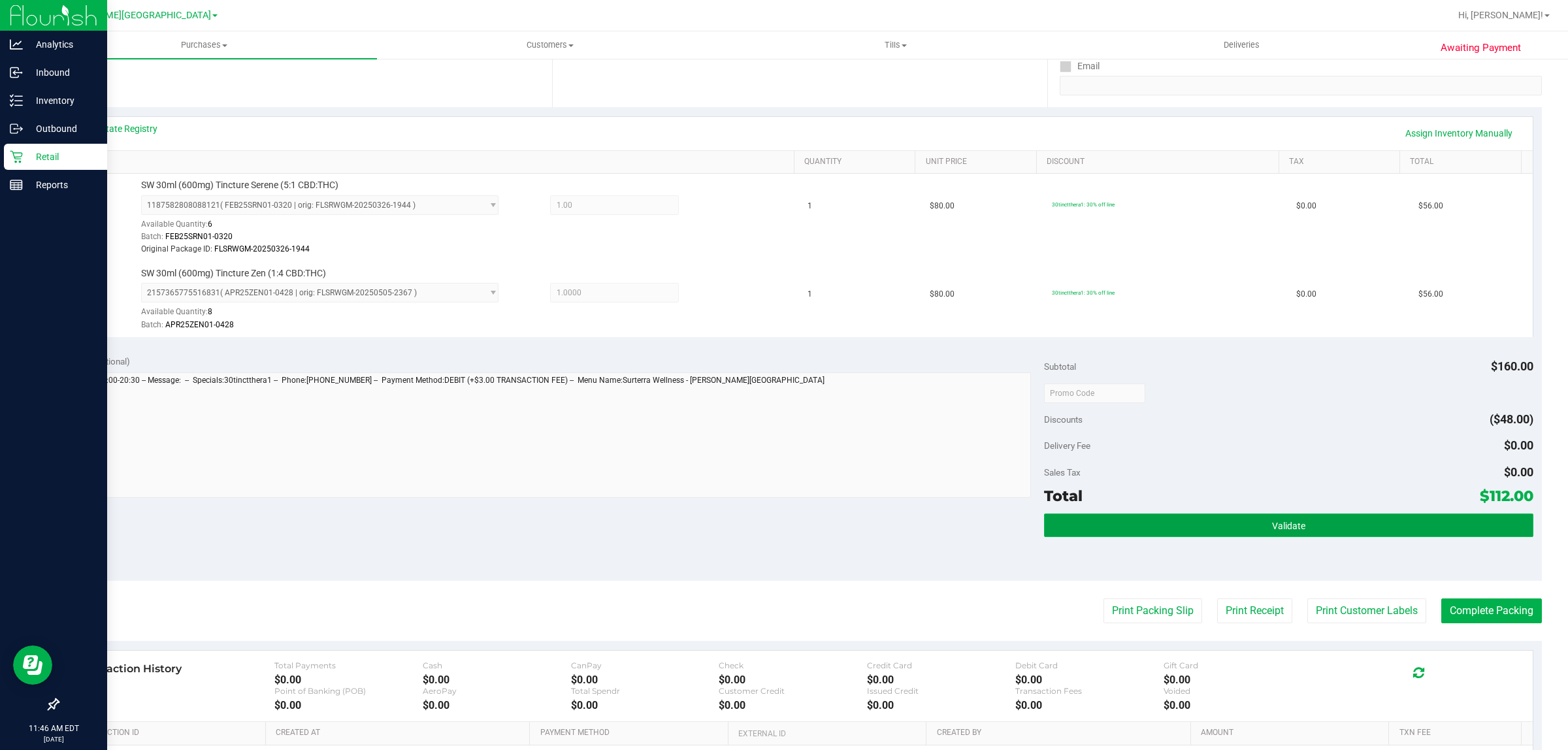
click at [1250, 536] on button "Validate" at bounding box center [1288, 525] width 489 height 23
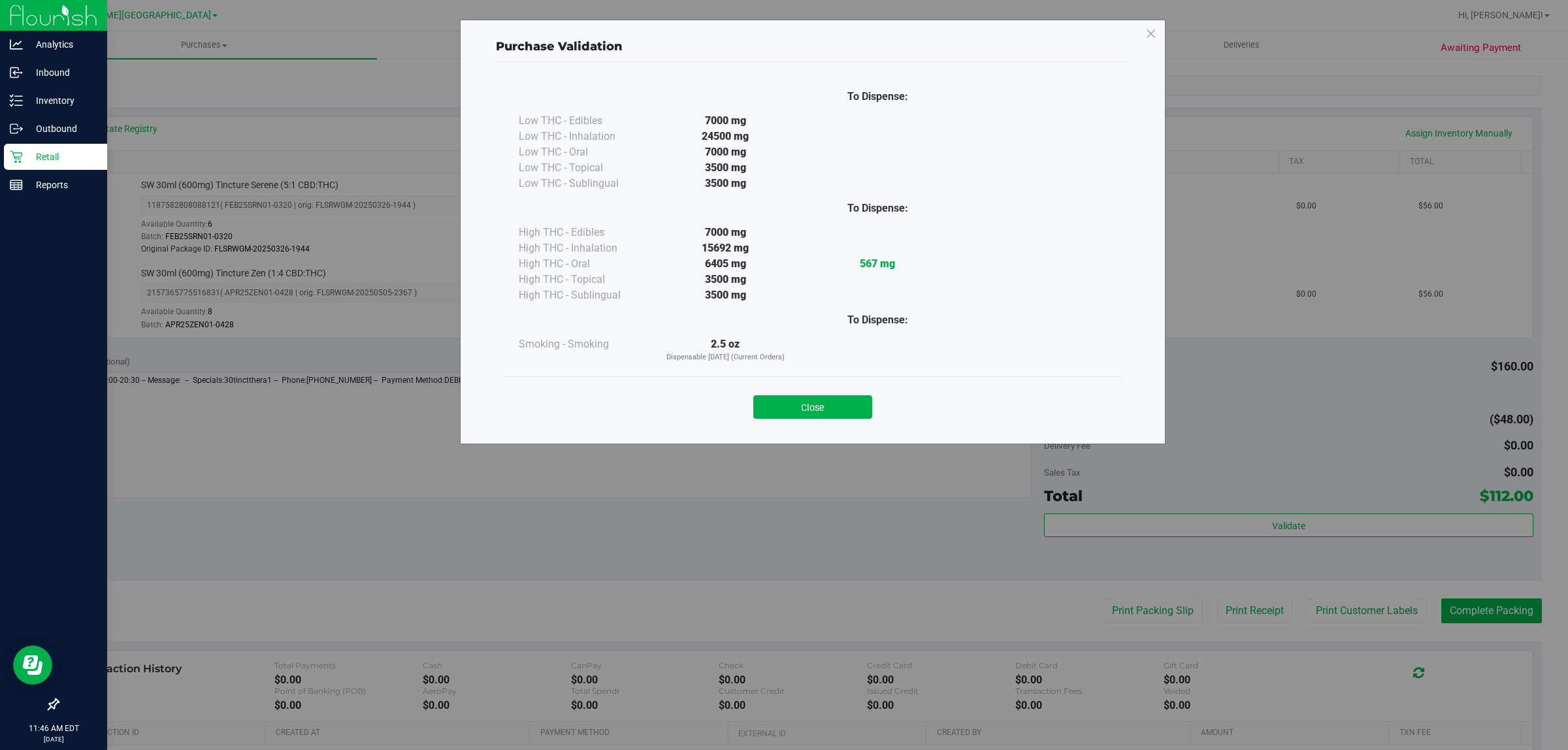
click at [811, 402] on button "Close" at bounding box center [812, 407] width 119 height 23
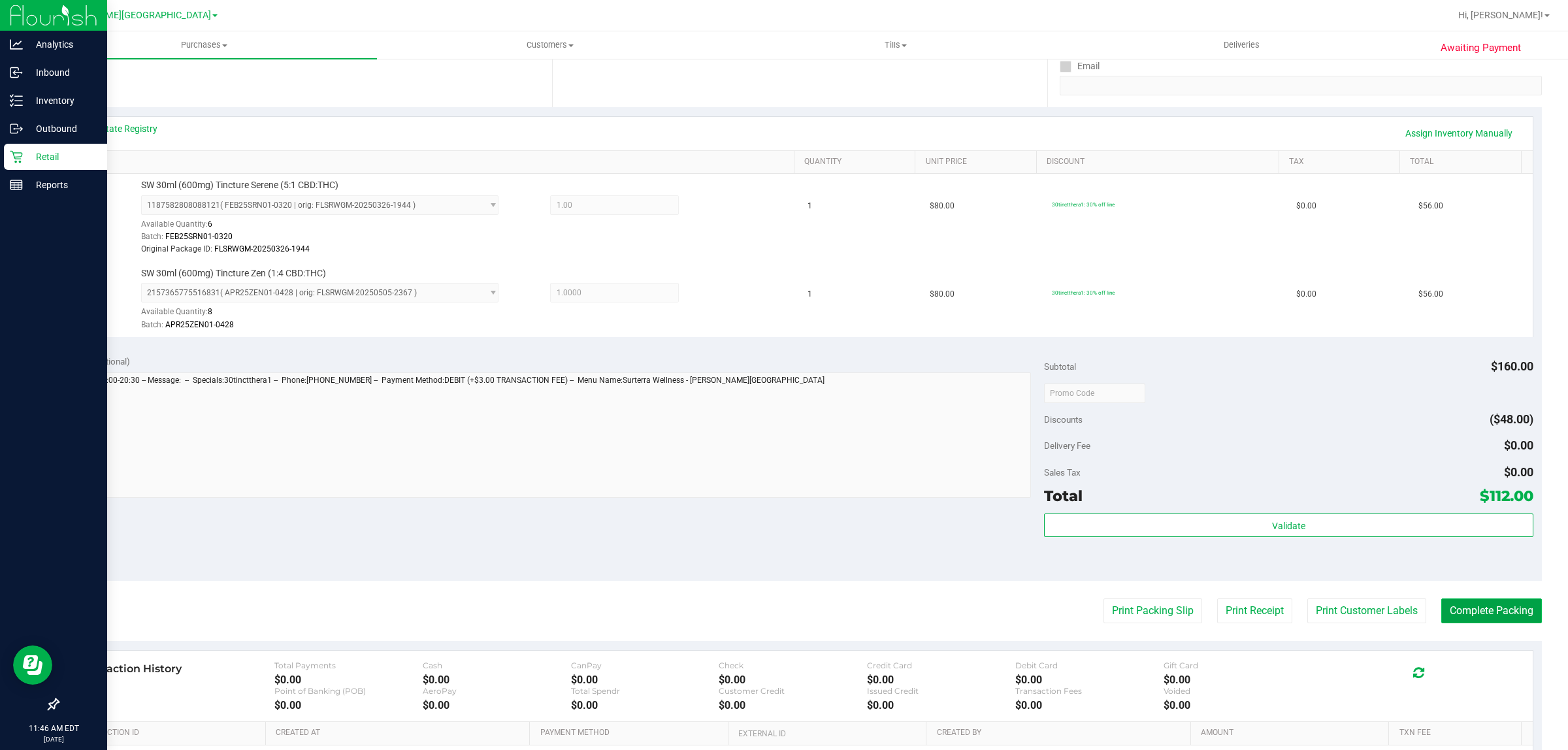
click at [1448, 611] on button "Complete Packing" at bounding box center [1492, 611] width 100 height 25
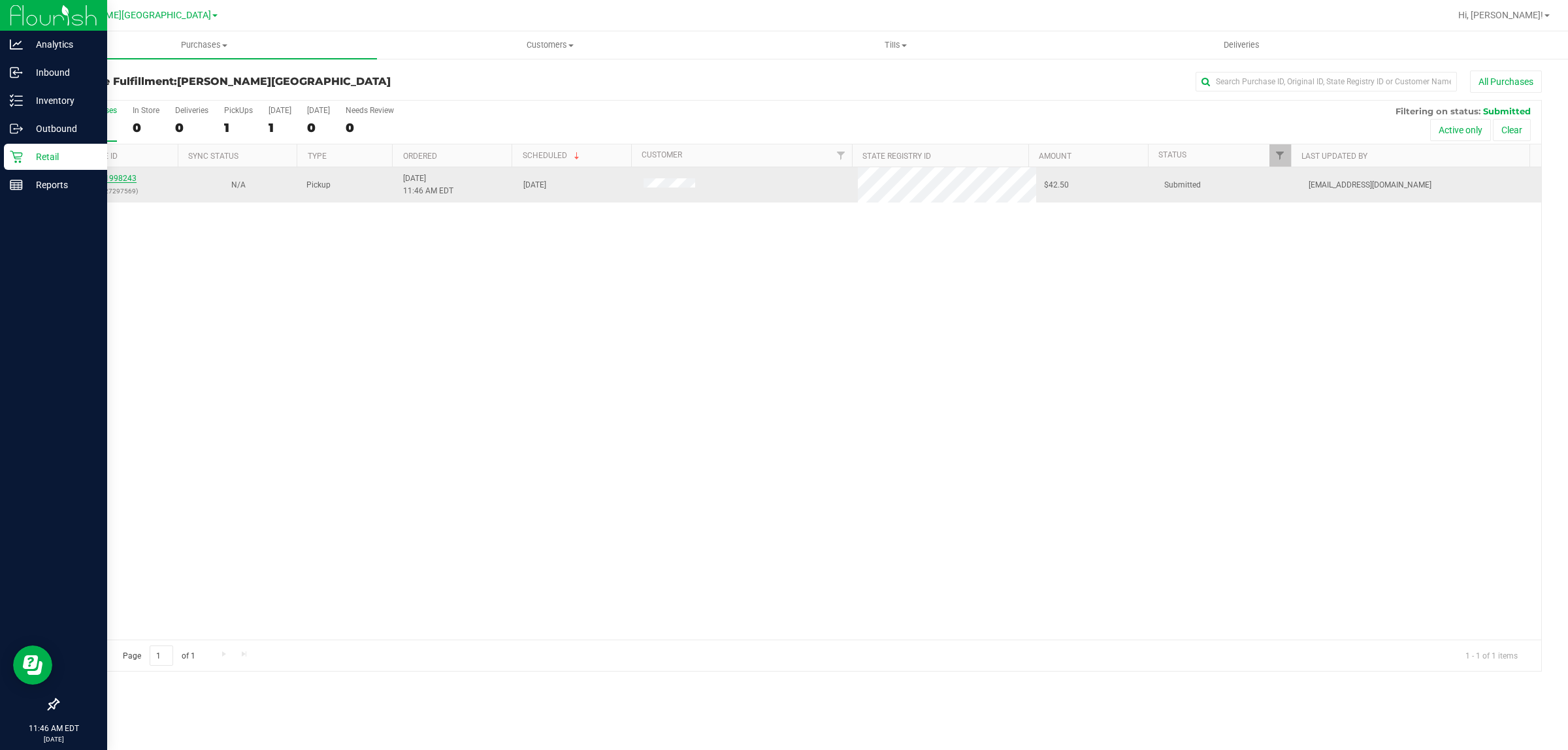
click at [125, 181] on link "11998243" at bounding box center [118, 178] width 37 height 9
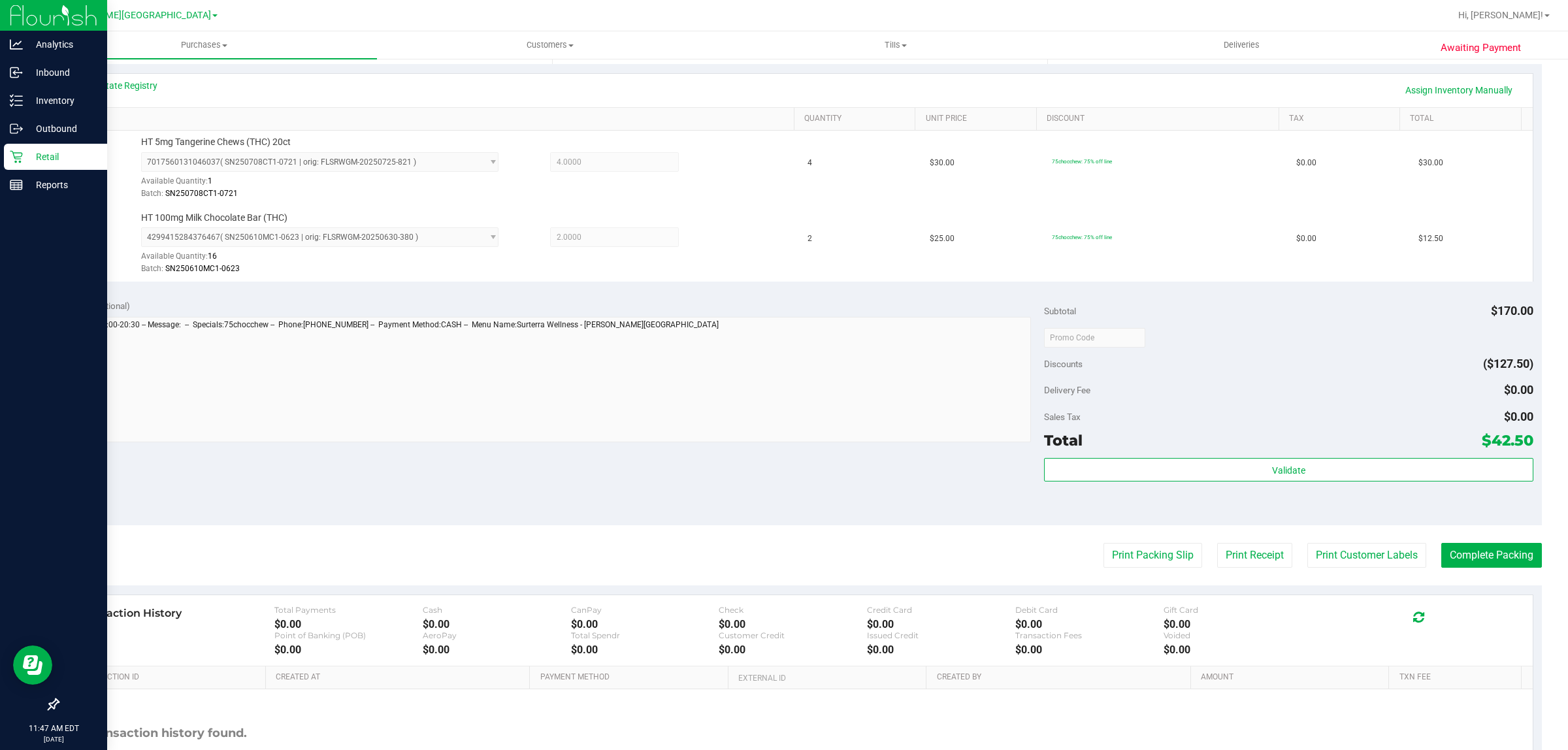
scroll to position [326, 0]
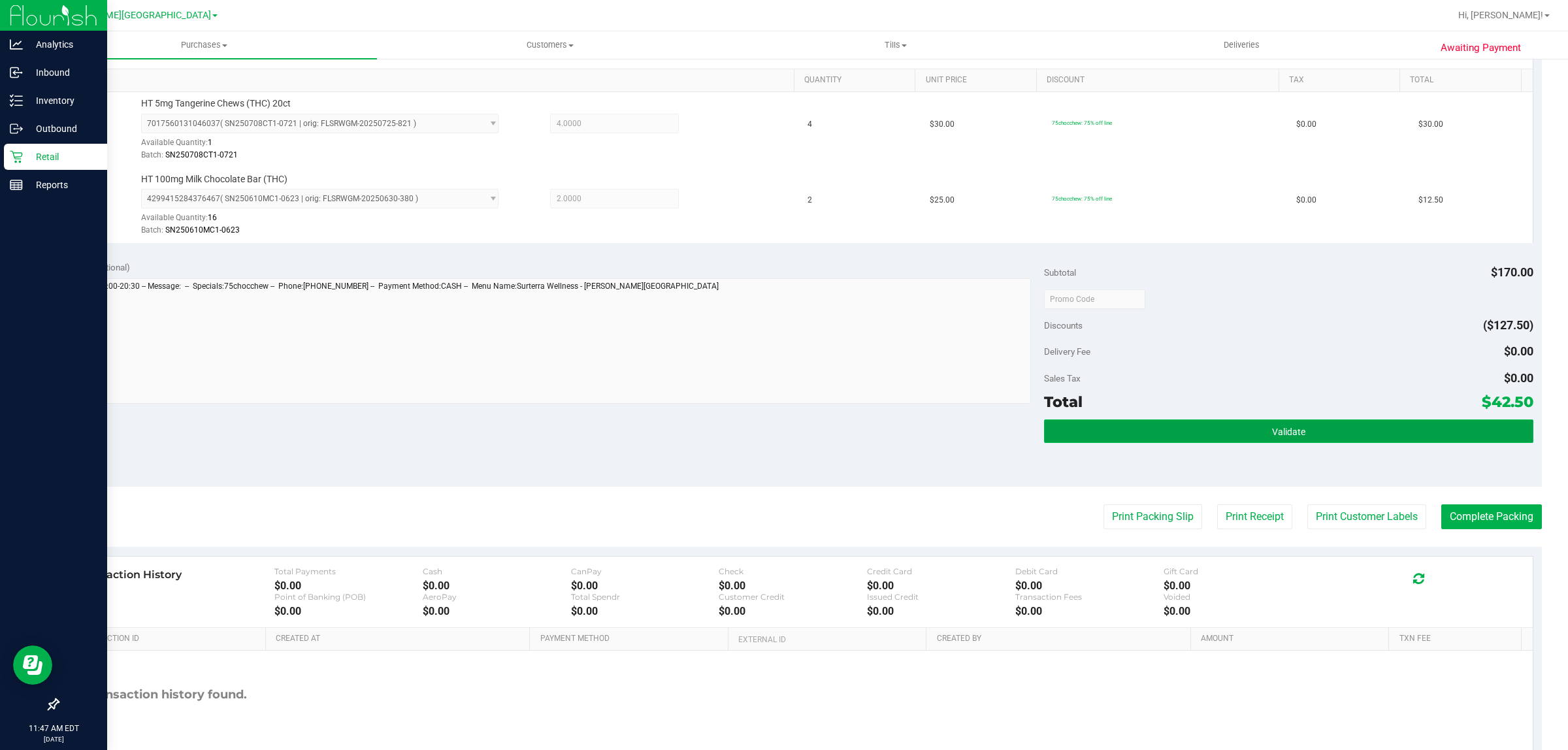
click at [1276, 437] on span "Validate" at bounding box center [1289, 432] width 33 height 11
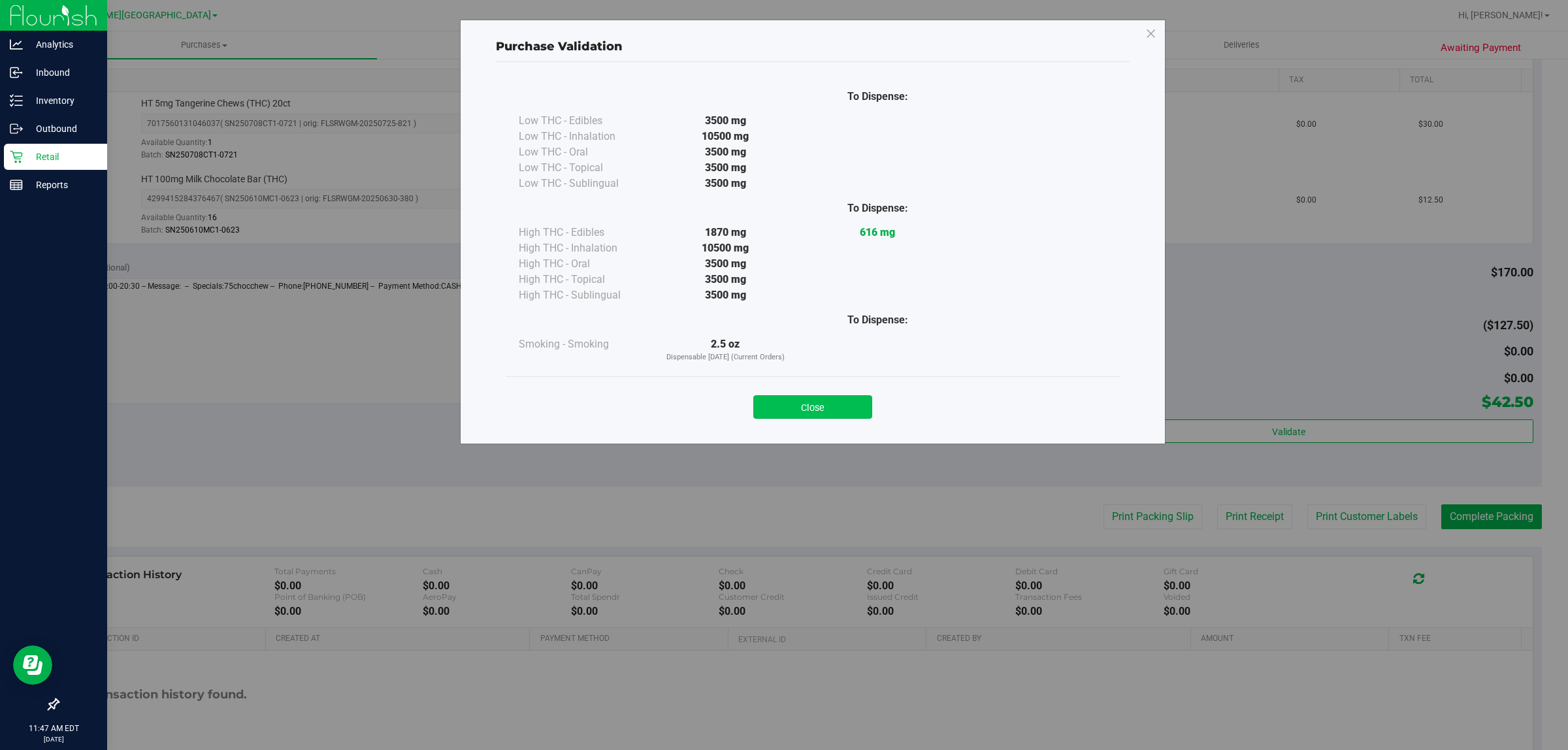
click at [845, 400] on button "Close" at bounding box center [812, 407] width 119 height 23
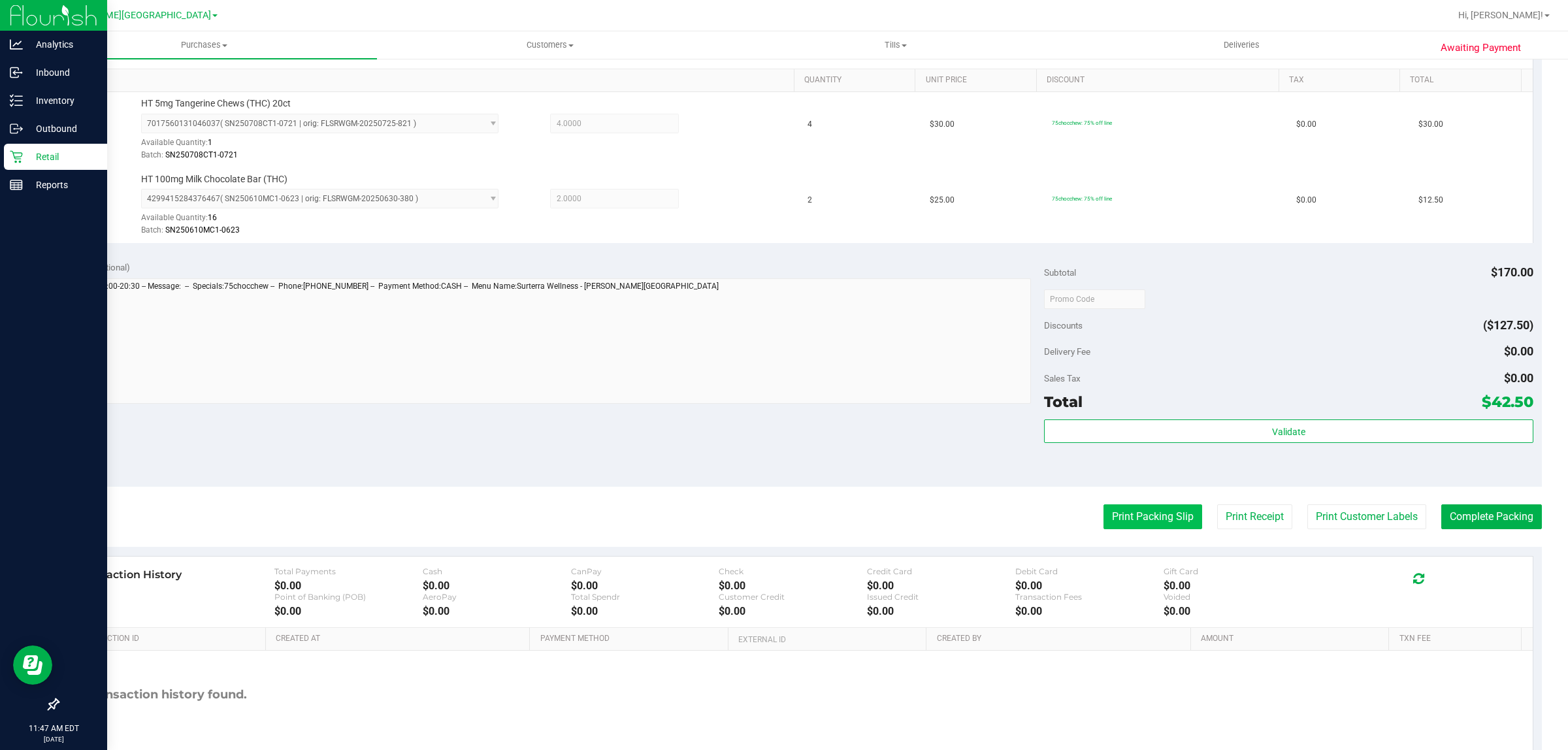
click at [1165, 520] on button "Print Packing Slip" at bounding box center [1153, 517] width 99 height 25
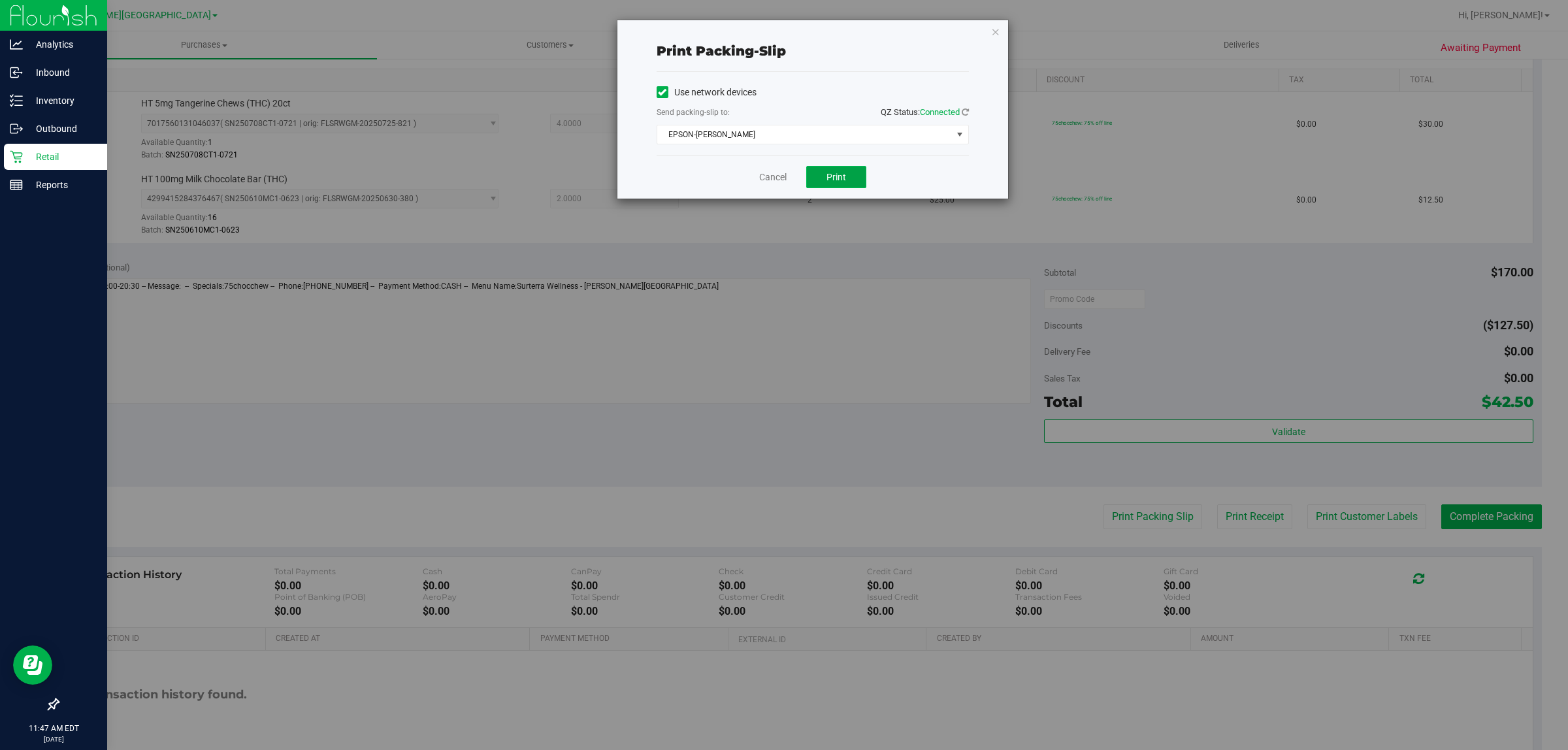
click at [834, 182] on span "Print" at bounding box center [836, 177] width 20 height 11
click at [766, 177] on link "Cancel" at bounding box center [772, 177] width 27 height 14
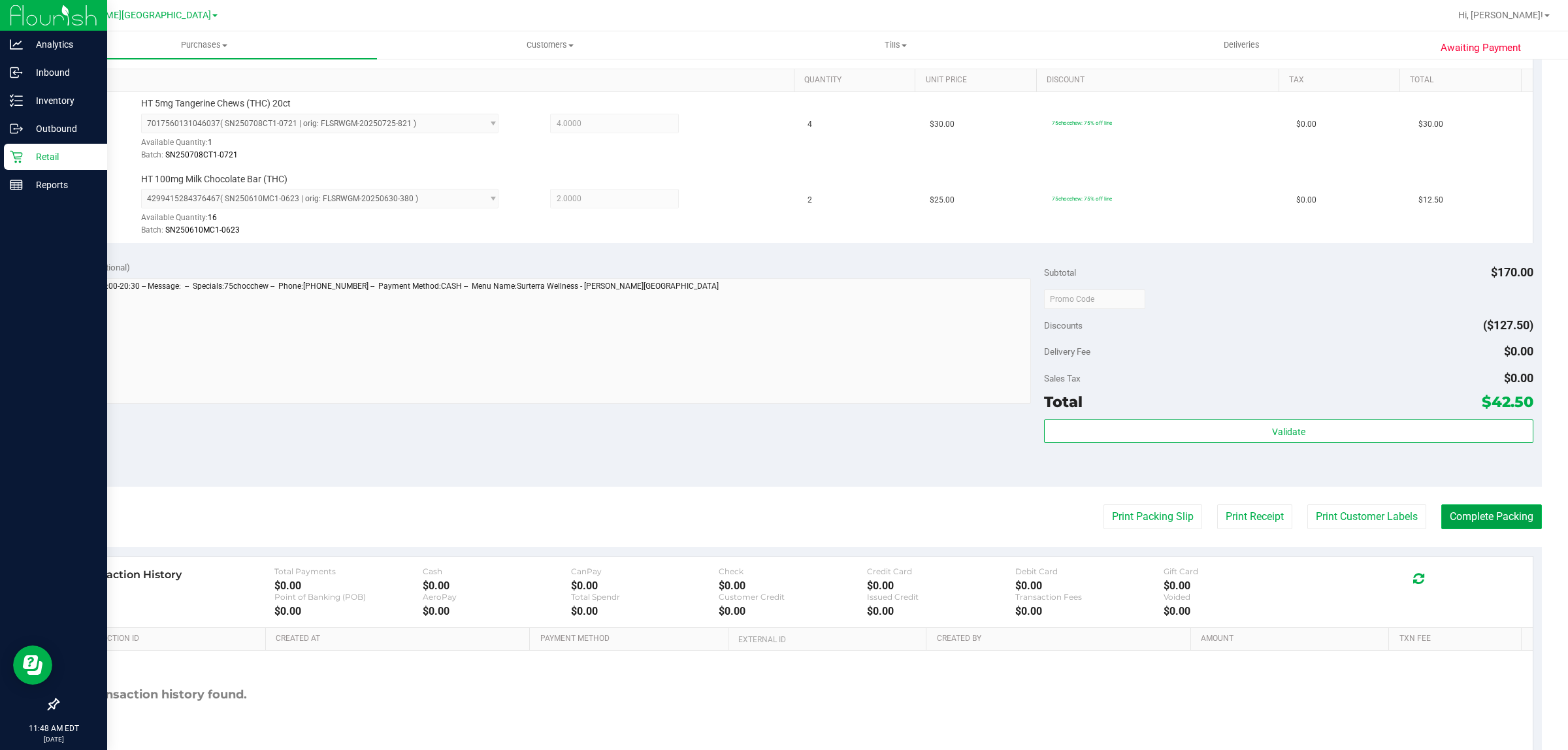
click at [1448, 511] on button "Complete Packing" at bounding box center [1492, 517] width 100 height 25
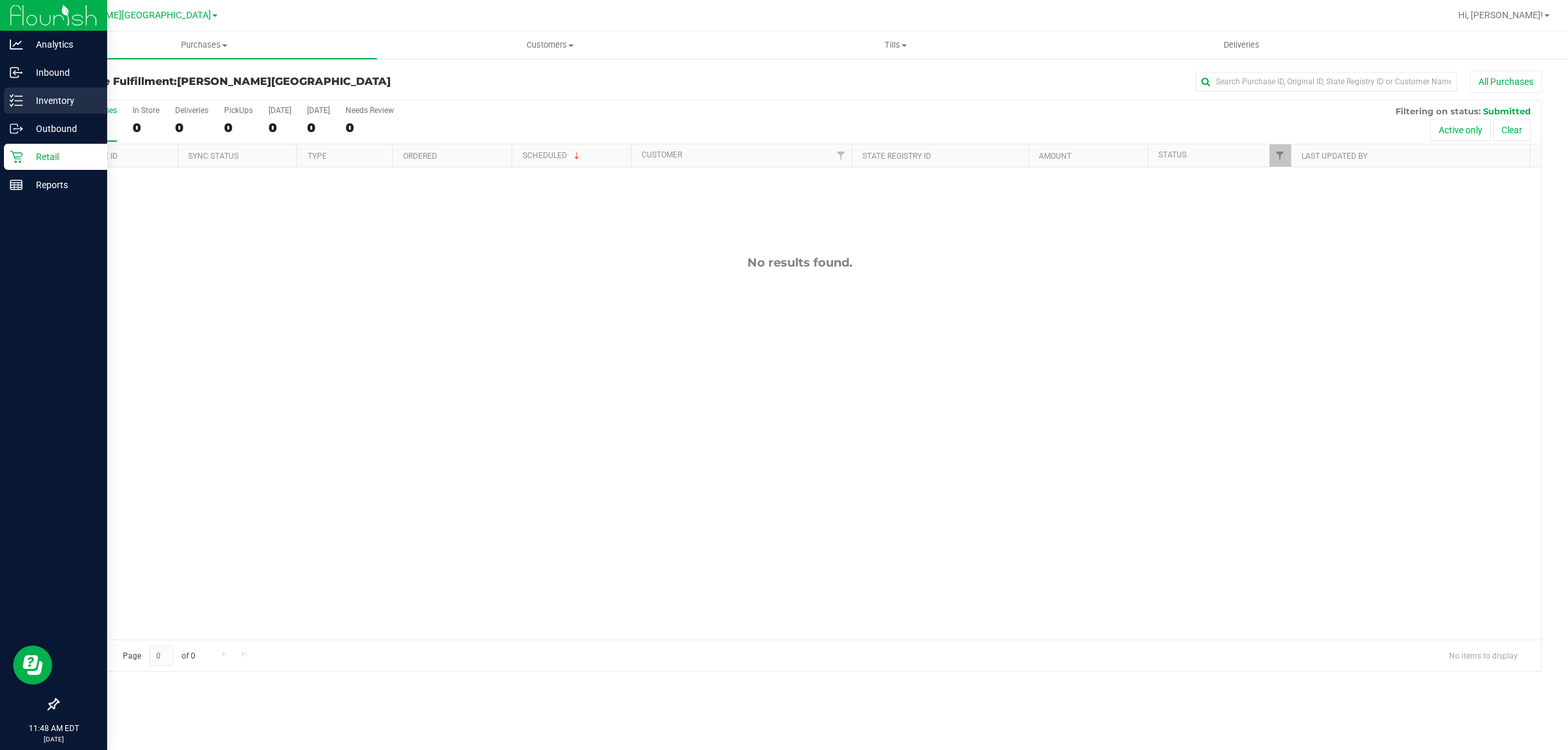
click at [25, 102] on p "Inventory" at bounding box center [62, 100] width 78 height 16
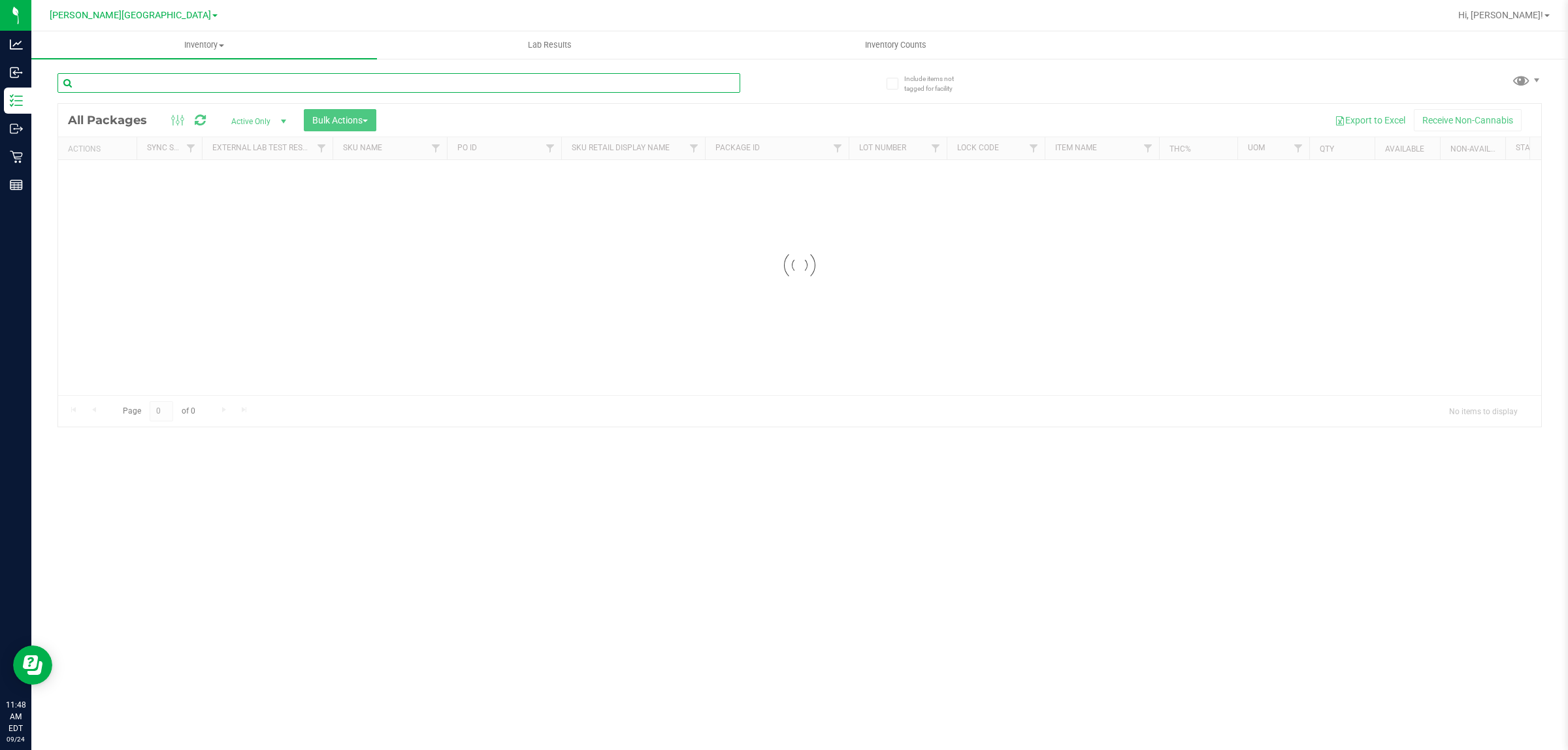
click at [365, 86] on input "text" at bounding box center [399, 83] width 683 height 20
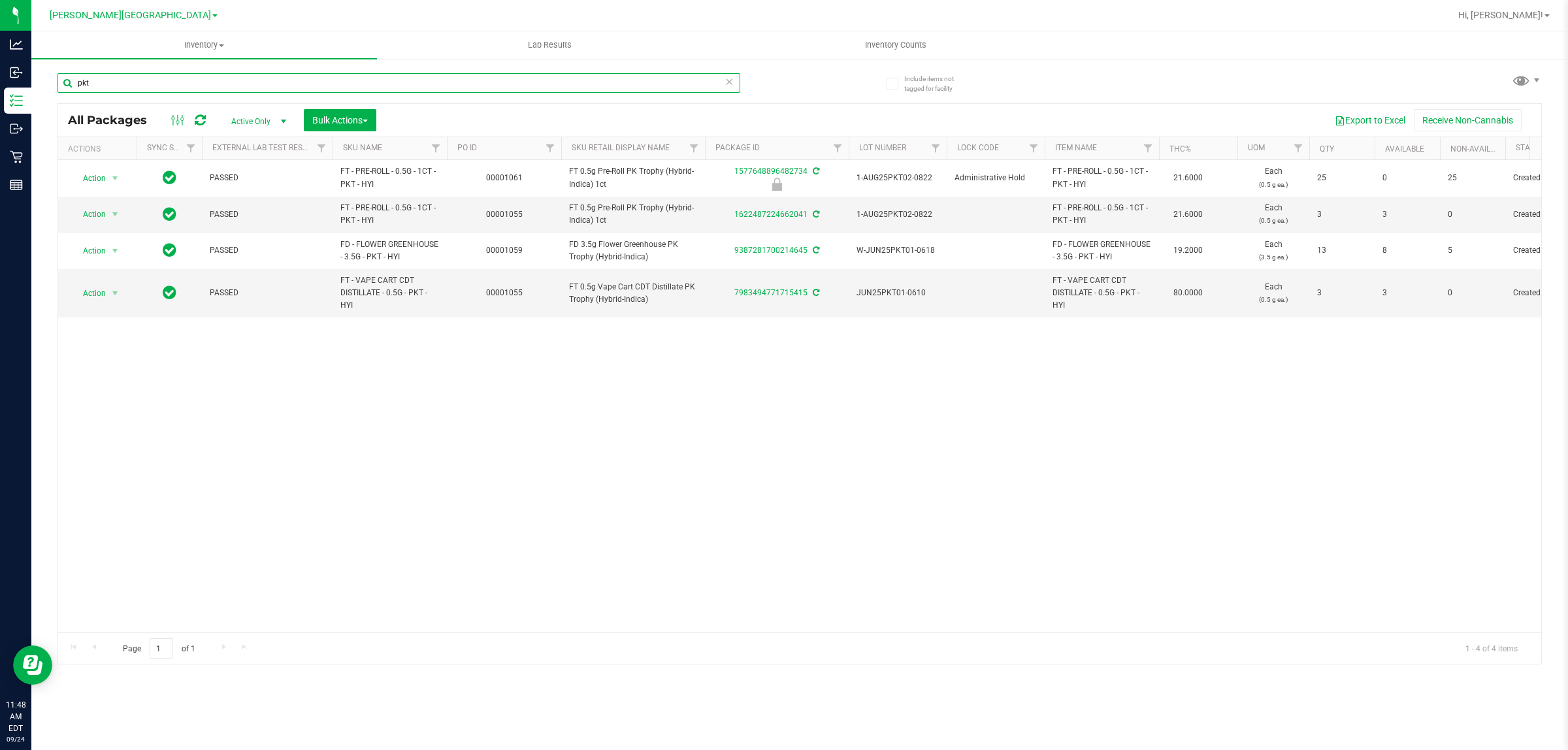
click at [174, 78] on input "pkt" at bounding box center [399, 83] width 683 height 20
type input "p"
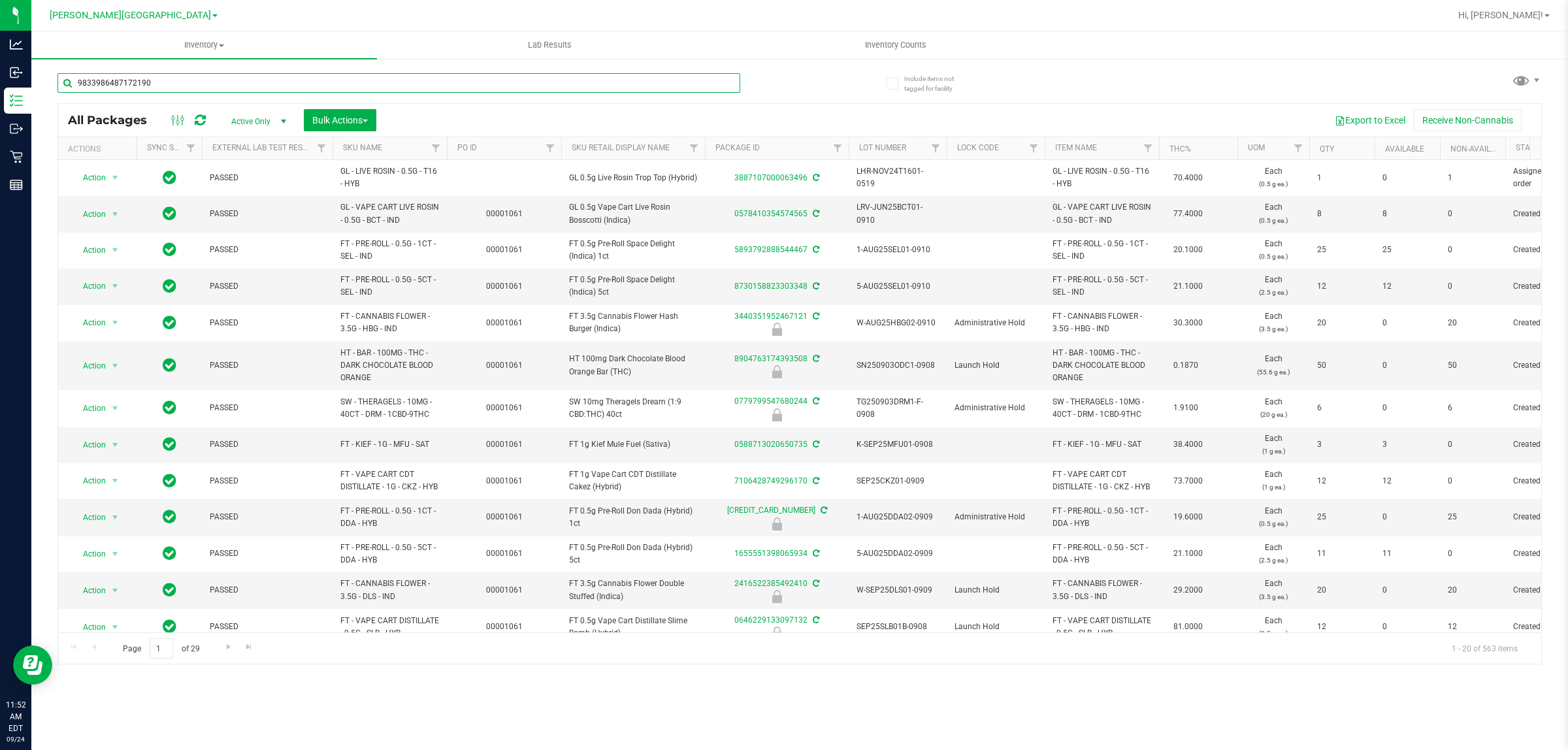
type input "9833986487172190"
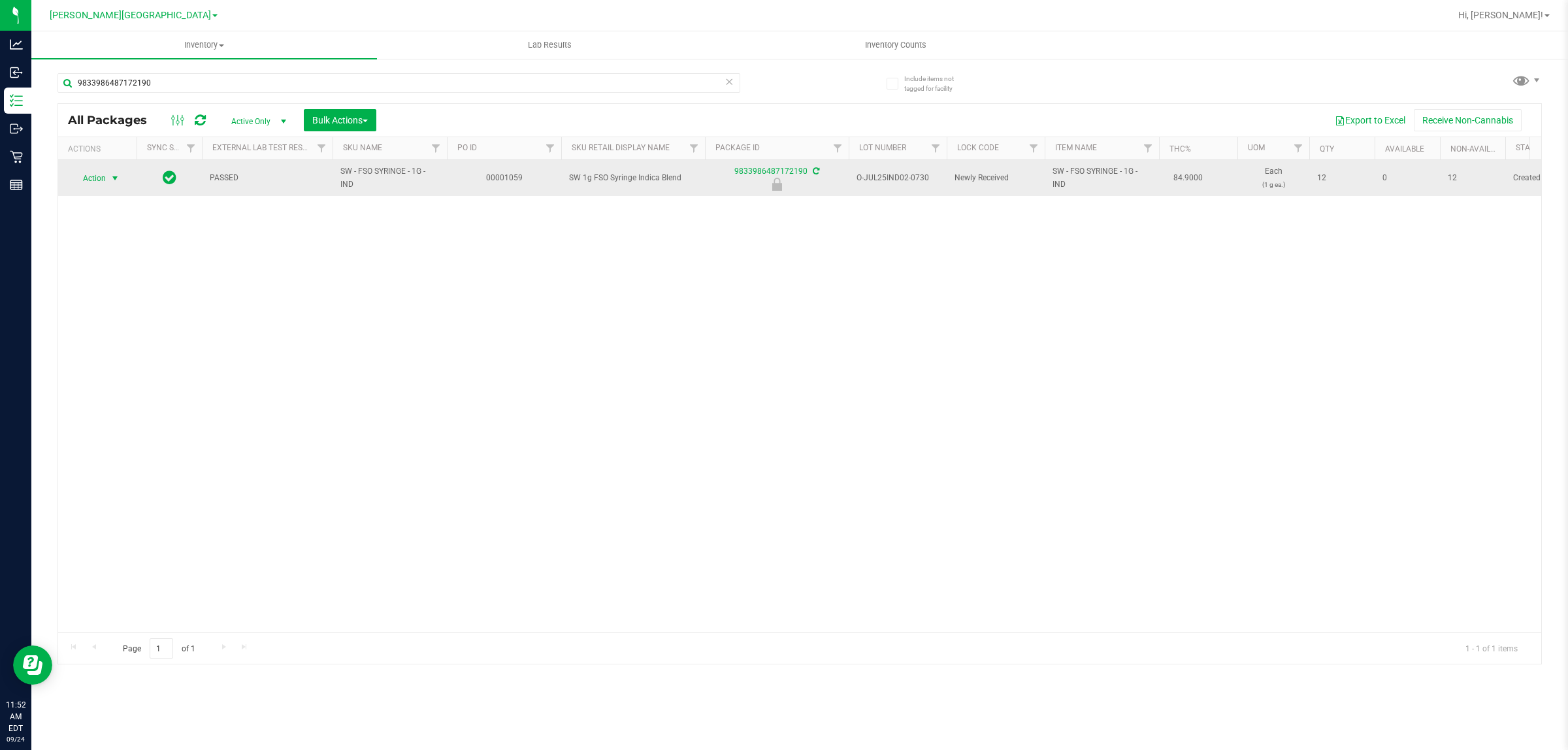
click at [112, 179] on span "select" at bounding box center [115, 179] width 11 height 11
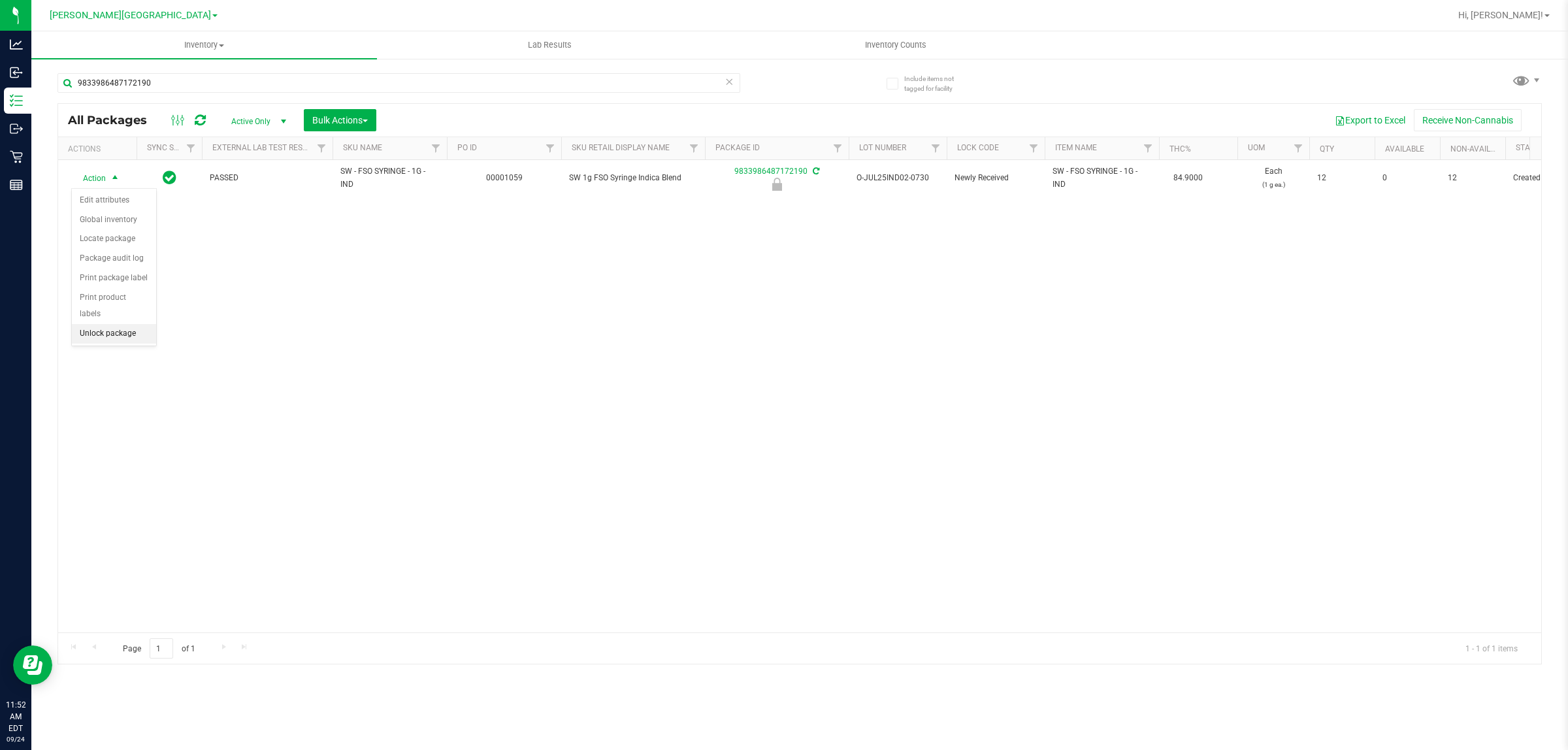
click at [120, 324] on li "Unlock package" at bounding box center [114, 334] width 84 height 20
